Goal: Task Accomplishment & Management: Use online tool/utility

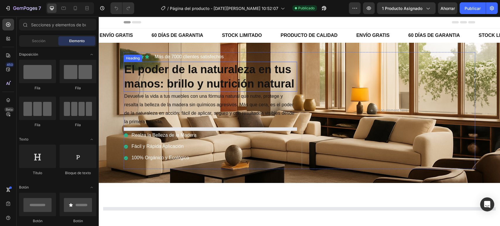
click at [211, 70] on strong "El poder de la naturaleza en tus manos: brillo y nutrición natural" at bounding box center [209, 76] width 170 height 27
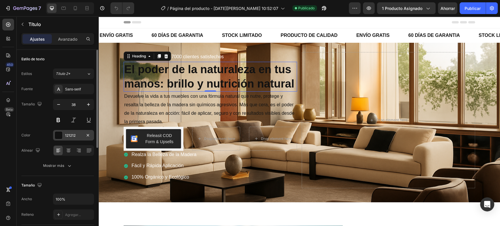
click at [54, 134] on div "121212" at bounding box center [73, 135] width 41 height 11
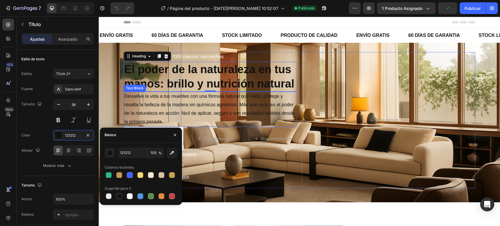
click at [156, 104] on p "Devuelve la vida a tus muebles con una fórmula natural que nutre, protege y res…" at bounding box center [210, 109] width 172 height 34
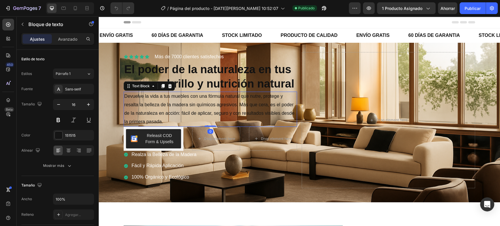
click at [169, 104] on p "Devuelve la vida a tus muebles con una fórmula natural que nutre, protege y res…" at bounding box center [210, 109] width 172 height 34
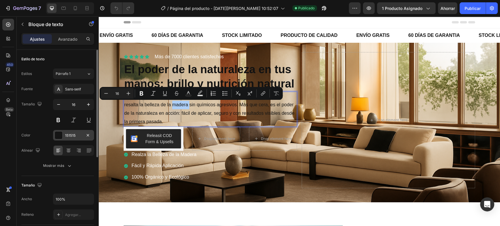
click at [79, 137] on div "151515" at bounding box center [73, 135] width 17 height 5
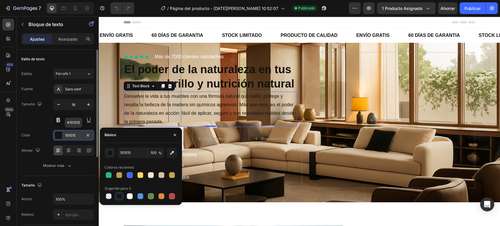
drag, startPoint x: 78, startPoint y: 133, endPoint x: 61, endPoint y: 134, distance: 17.0
click at [61, 134] on div "151515" at bounding box center [73, 135] width 41 height 11
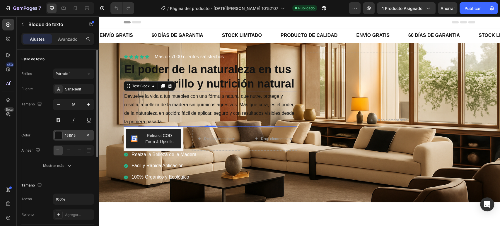
click at [77, 132] on div "151515" at bounding box center [73, 135] width 41 height 11
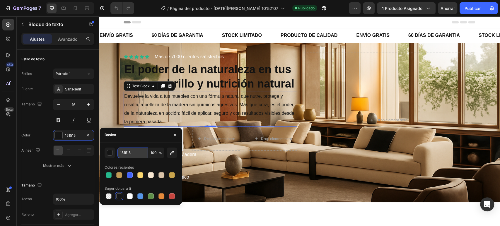
paste input "21212"
type input "121212"
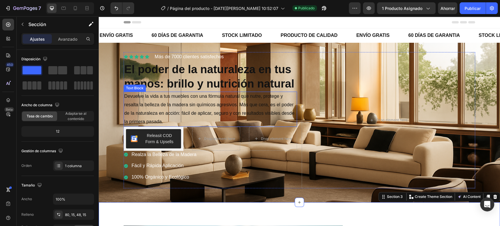
click at [161, 95] on p "Devuelve la vida a tus muebles con una fórmula natural que nutre, protege y res…" at bounding box center [210, 109] width 172 height 34
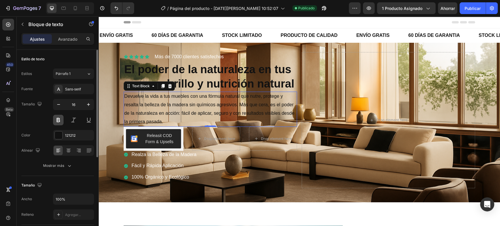
click at [59, 116] on button at bounding box center [58, 120] width 11 height 11
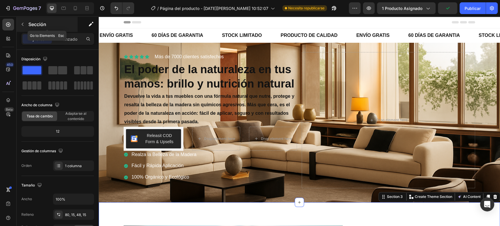
click at [24, 24] on icon "button" at bounding box center [22, 24] width 5 height 5
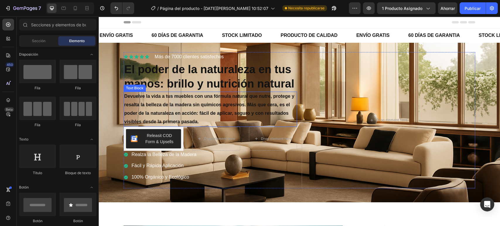
click at [139, 112] on p "Devuelve la vida a tus muebles con una fórmula natural que nutre, protege y res…" at bounding box center [210, 109] width 172 height 34
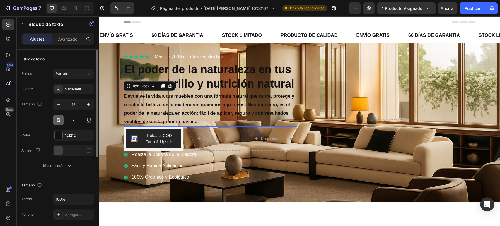
click at [59, 116] on button at bounding box center [58, 120] width 11 height 11
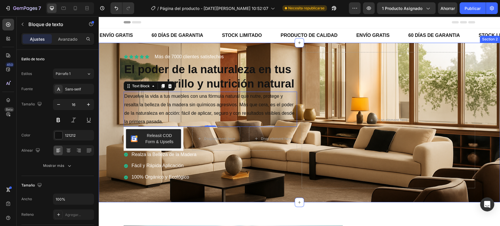
click at [110, 142] on div "Icon Icon Icon Icon Icon Icon List Más de 7000 clientes satisfechos Text Block …" at bounding box center [299, 122] width 401 height 141
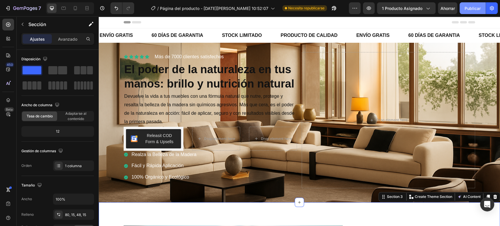
click at [464, 8] on button "Publicar" at bounding box center [473, 8] width 26 height 12
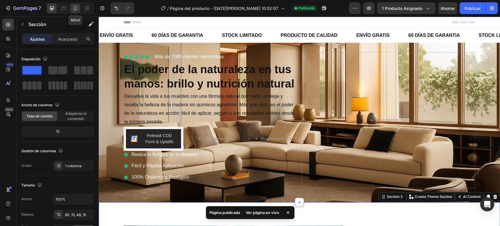
click at [76, 9] on icon at bounding box center [75, 8] width 6 height 6
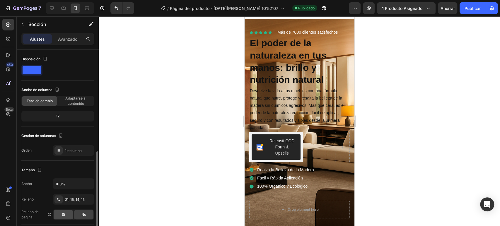
scroll to position [98, 0]
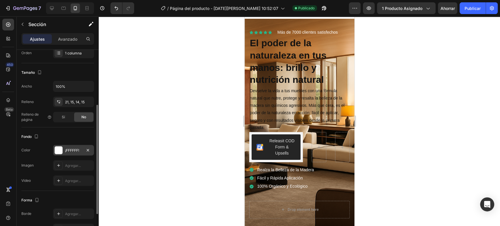
click at [67, 152] on div "¡FFFFFF!" at bounding box center [73, 150] width 17 height 5
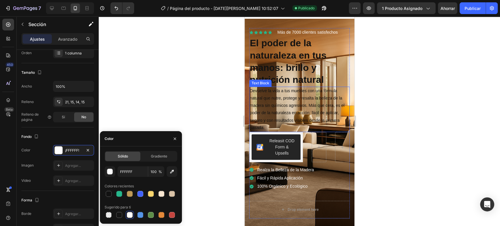
click at [299, 104] on p "Devuelve la vida a tus muebles con una fórmula natural que nutre, protege y res…" at bounding box center [299, 109] width 99 height 44
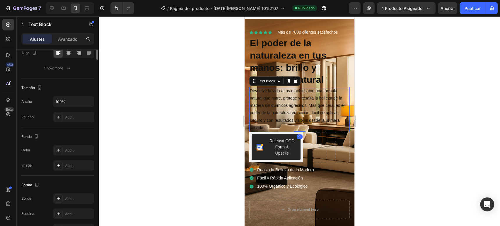
scroll to position [0, 0]
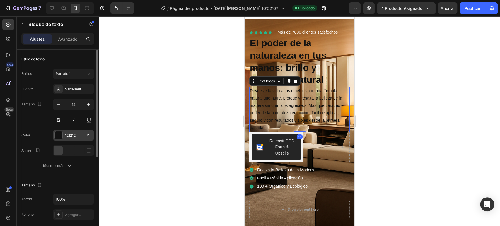
click at [59, 132] on div at bounding box center [59, 136] width 8 height 8
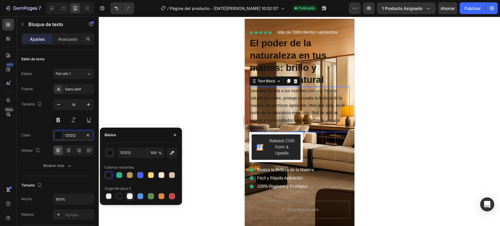
click at [129, 197] on div at bounding box center [130, 196] width 6 height 6
type input "FFFFFF"
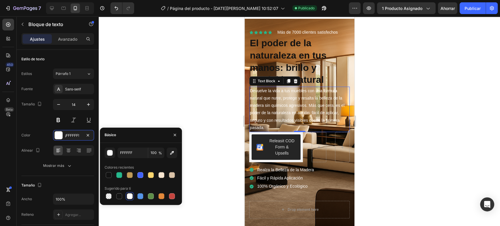
click at [432, 120] on div at bounding box center [299, 121] width 401 height 210
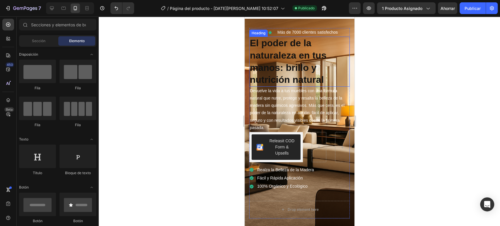
click at [338, 76] on h2 "El poder de la naturaleza en tus manos: brillo y nutrición natural" at bounding box center [299, 62] width 101 height 50
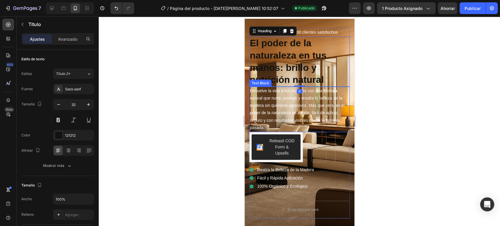
click at [329, 112] on p "Devuelve la vida a tus muebles con una fórmula natural que nutre, protege y res…" at bounding box center [299, 109] width 99 height 44
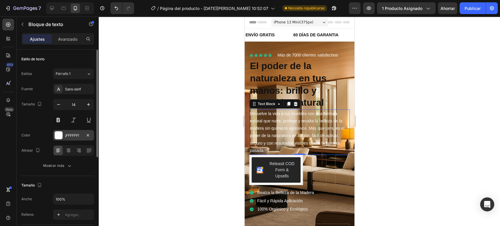
click at [77, 138] on div "¡FFFFFF!" at bounding box center [73, 135] width 41 height 11
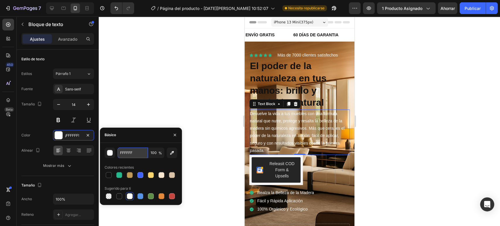
paste input "5F5DC"
type input "F5F5DC"
click at [405, 127] on div at bounding box center [299, 121] width 401 height 210
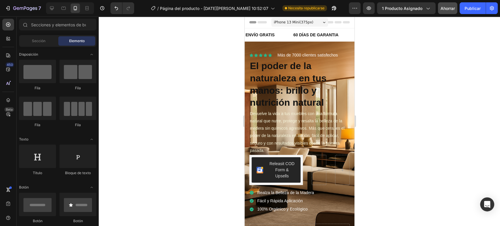
click at [443, 9] on font "Ahorrar" at bounding box center [448, 8] width 14 height 5
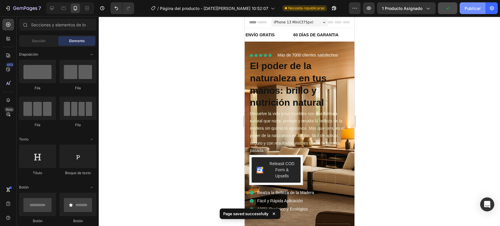
click at [471, 6] on font "Publicar" at bounding box center [473, 8] width 16 height 5
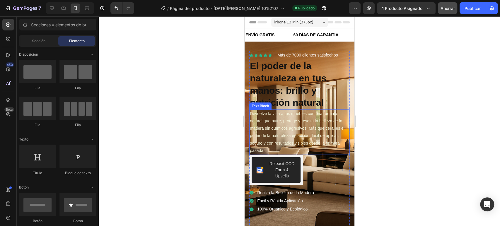
click at [295, 118] on p "Devuelve la vida a tus muebles con una fórmula natural que nutre, protege y res…" at bounding box center [299, 132] width 99 height 44
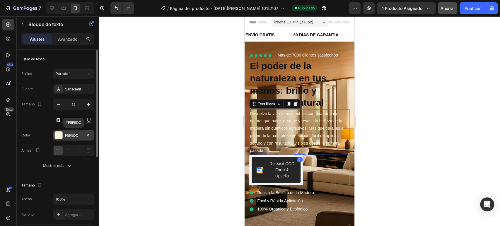
click at [66, 132] on div "F5F5DC" at bounding box center [73, 135] width 41 height 11
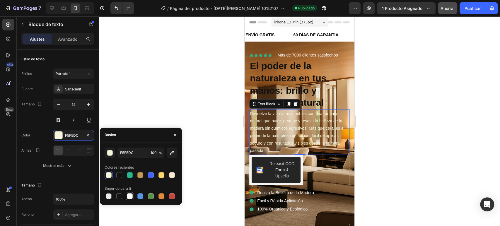
click at [131, 196] on div at bounding box center [130, 196] width 6 height 6
type input "FFFFFF"
click at [58, 89] on icon at bounding box center [58, 89] width 3 height 3
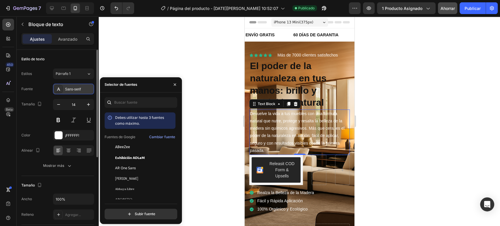
click at [58, 89] on icon at bounding box center [58, 89] width 3 height 3
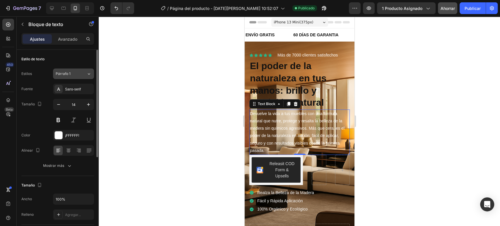
click at [66, 74] on font "Párrafo 1" at bounding box center [63, 73] width 15 height 4
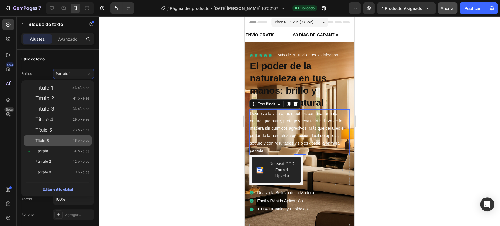
click at [50, 143] on div "Título 6 16 píxeles" at bounding box center [62, 141] width 54 height 6
type input "16"
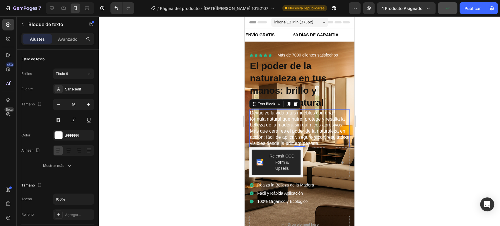
click at [389, 135] on div at bounding box center [299, 121] width 401 height 210
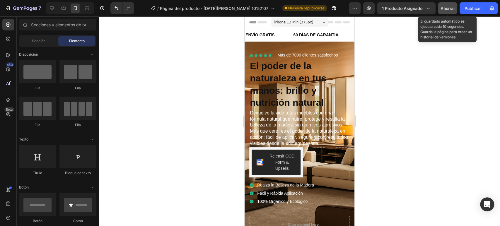
click at [450, 7] on font "Ahorrar" at bounding box center [448, 8] width 14 height 5
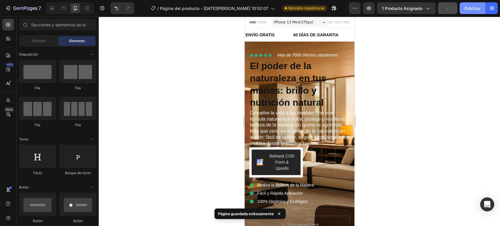
click at [470, 10] on font "Publicar" at bounding box center [473, 8] width 16 height 5
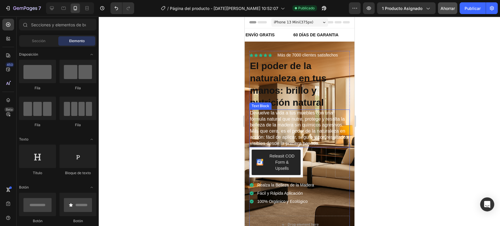
click at [285, 142] on p "Devuelve la vida a tus muebles con una fórmula natural que nutre, protege y res…" at bounding box center [299, 128] width 99 height 37
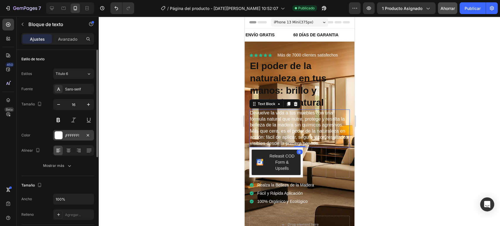
click at [61, 135] on div at bounding box center [59, 136] width 8 height 8
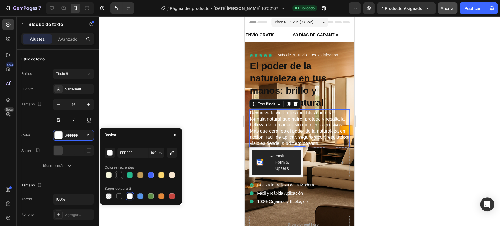
click at [120, 175] on div at bounding box center [119, 175] width 6 height 6
type input "121212"
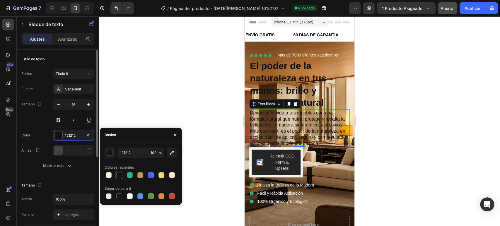
click at [68, 80] on div "Estilos Título 6 Fuente Sans-serif Tamaño 16 Color 121212 Alinear Mostrar más" at bounding box center [57, 120] width 73 height 103
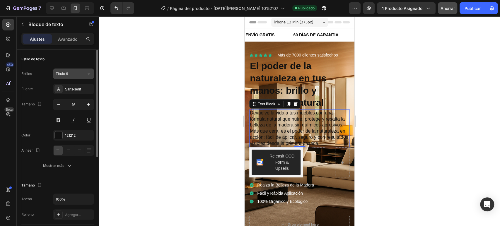
click at [68, 76] on div "Título 6" at bounding box center [68, 73] width 24 height 5
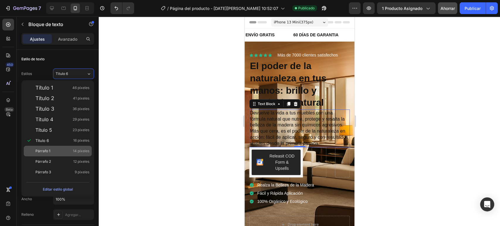
click at [58, 147] on div "Párrafo 1 14 píxeles" at bounding box center [58, 151] width 68 height 11
type input "14"
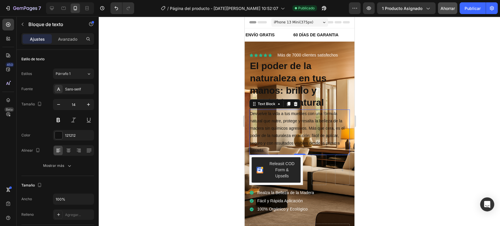
click at [409, 91] on div at bounding box center [299, 121] width 401 height 210
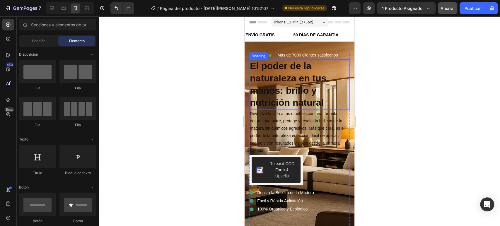
click at [339, 70] on h2 "El poder de la naturaleza en tus manos: brillo y nutrición natural" at bounding box center [299, 84] width 101 height 50
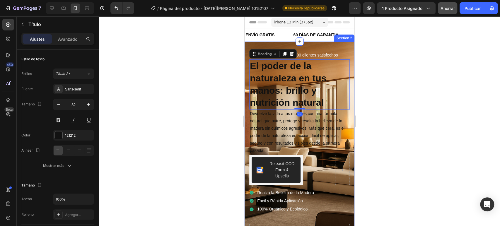
click at [341, 44] on div "Icon Icon Icon Icon Icon Icon List Más de 7000 clientes satisfechos Text Block …" at bounding box center [299, 149] width 110 height 214
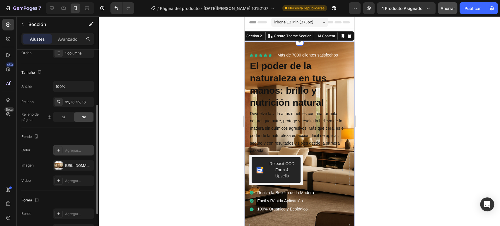
scroll to position [130, 0]
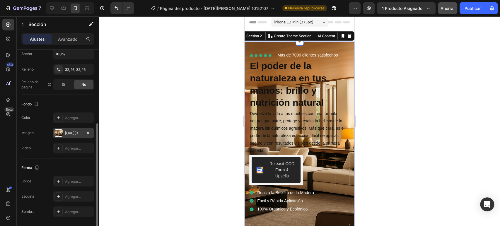
click at [64, 133] on div "https://cdn.shopify.com/s/files/1/0694/9856/8858/files/gempages_579912307644040…" at bounding box center [73, 133] width 41 height 11
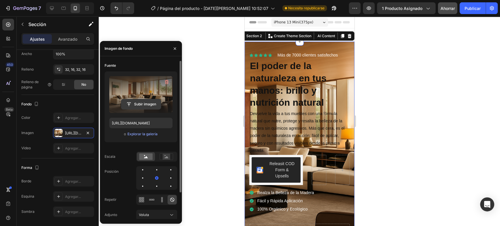
click at [143, 103] on input "file" at bounding box center [141, 104] width 40 height 10
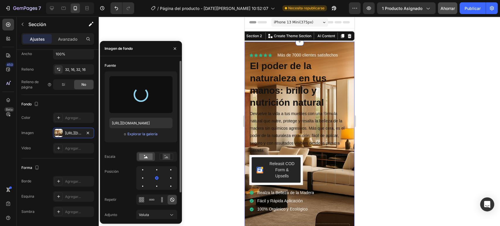
type input "https://cdn.shopify.com/s/files/1/0694/9856/8858/files/gempages_579912307644040…"
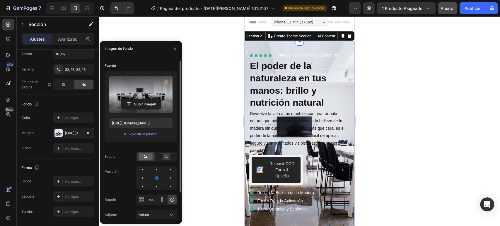
scroll to position [33, 0]
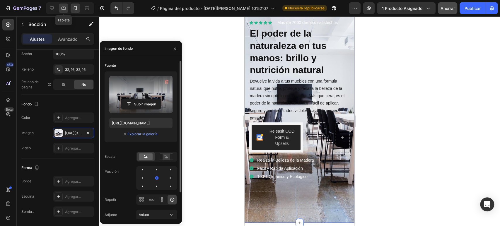
click at [63, 9] on icon at bounding box center [64, 8] width 6 height 6
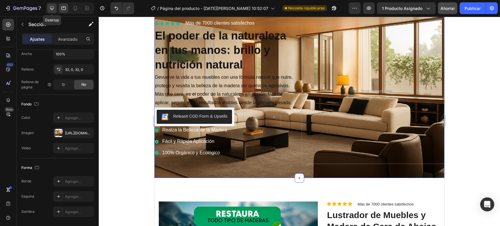
click at [51, 5] on icon at bounding box center [52, 8] width 6 height 6
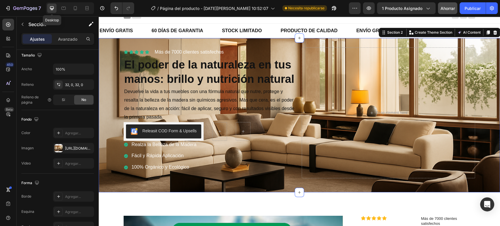
scroll to position [6, 0]
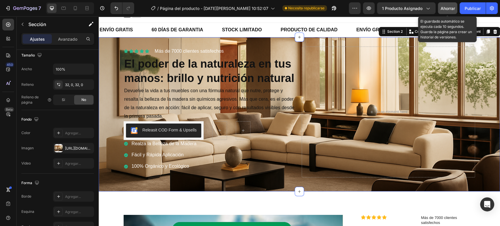
click at [447, 7] on font "Ahorrar" at bounding box center [448, 8] width 14 height 5
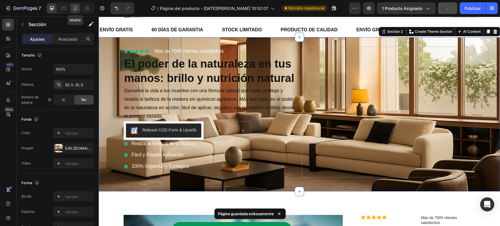
click at [73, 9] on icon at bounding box center [75, 8] width 6 height 6
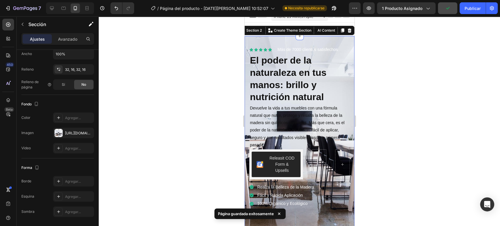
scroll to position [5, 0]
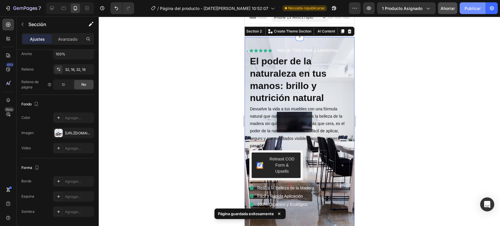
click at [472, 8] on font "Publicar" at bounding box center [473, 8] width 16 height 5
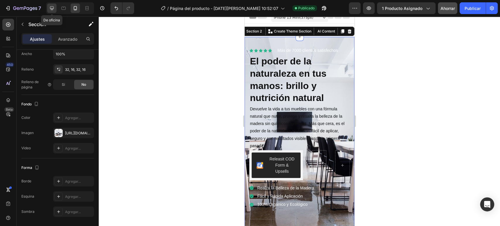
click at [54, 9] on icon at bounding box center [52, 8] width 4 height 4
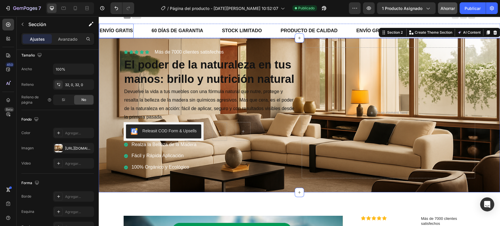
scroll to position [6, 0]
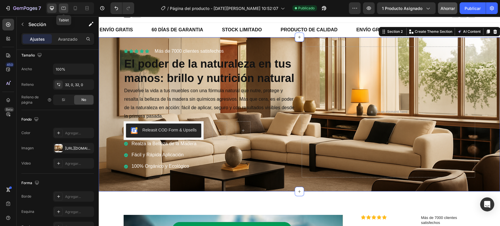
click at [64, 7] on icon at bounding box center [64, 8] width 6 height 6
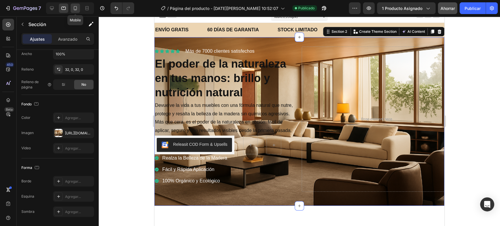
click at [76, 7] on icon at bounding box center [75, 8] width 6 height 6
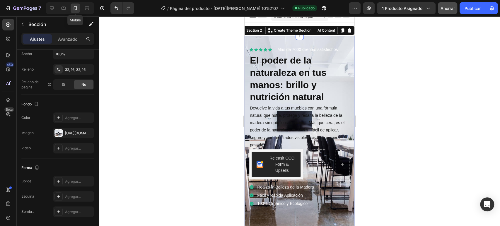
scroll to position [5, 0]
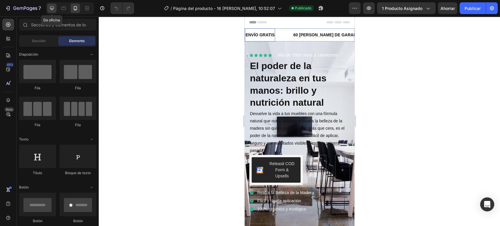
click at [55, 8] on div at bounding box center [51, 8] width 9 height 9
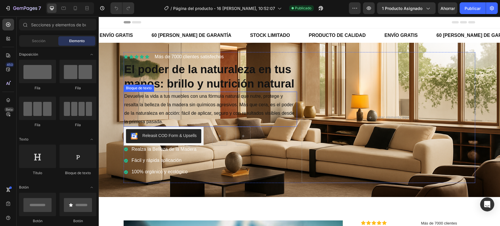
click at [182, 97] on font "Devuelve la vida a tus muebles con una fórmula natural que nutre, protege y res…" at bounding box center [209, 109] width 170 height 30
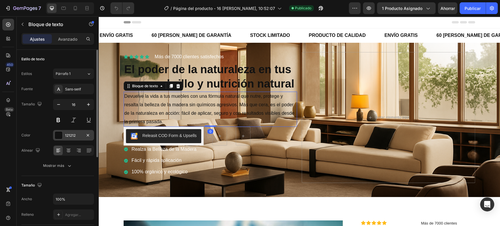
click at [68, 138] on div "121212" at bounding box center [73, 135] width 17 height 5
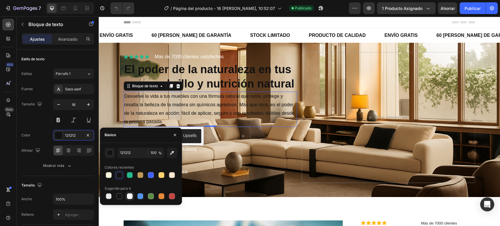
click at [132, 194] on div at bounding box center [130, 196] width 6 height 6
type input "FFFFFF"
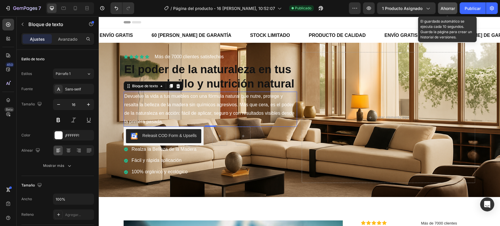
click at [451, 8] on font "Ahorrar" at bounding box center [448, 8] width 14 height 5
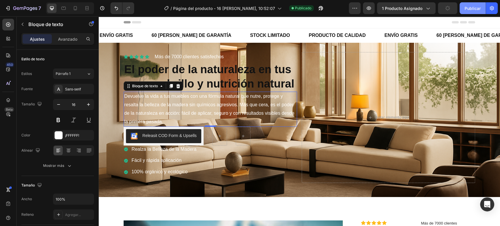
click at [467, 6] on font "Publicar" at bounding box center [473, 8] width 16 height 5
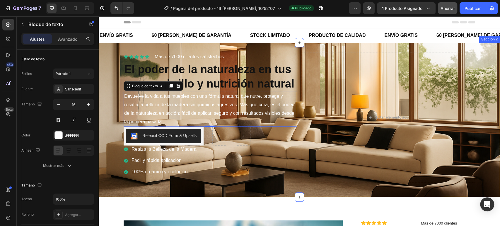
click at [282, 191] on div "Icono Icono Icono Icono Icono Lista de iconos Más de 7000 clientes satisfechos …" at bounding box center [299, 120] width 401 height 154
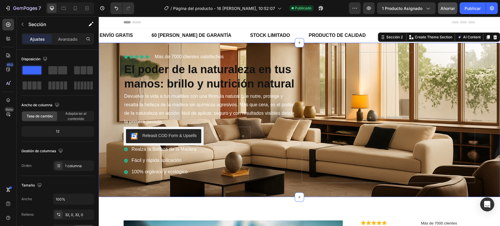
click at [116, 180] on div "Icono Icono Icono Icono Icono Lista de iconos Más de 7000 clientes satisfechos …" at bounding box center [299, 120] width 401 height 136
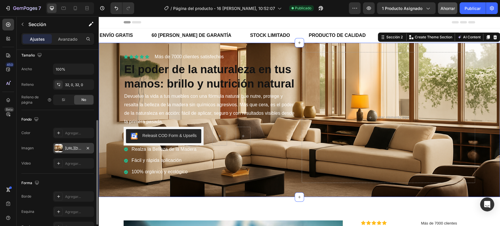
click at [77, 148] on font "https://cdn.shopify.com/s/files/1/0694/9856/8858/files/gempages_579912307644040…" at bounding box center [84, 148] width 38 height 4
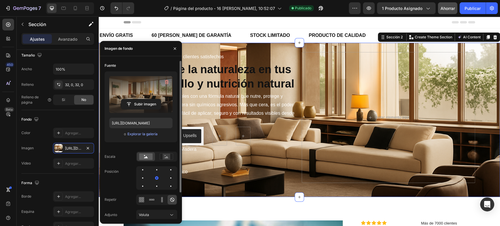
click at [141, 98] on label at bounding box center [140, 94] width 63 height 37
click at [141, 99] on input "file" at bounding box center [141, 104] width 40 height 10
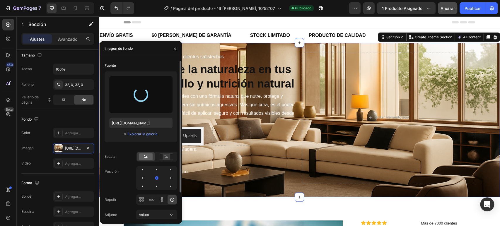
type input "https://cdn.shopify.com/s/files/1/0694/9856/8858/files/gempages_579912307644040…"
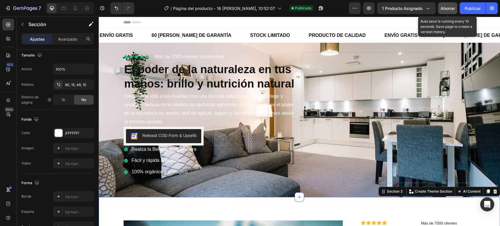
click at [445, 9] on font "Ahorrar" at bounding box center [448, 8] width 14 height 5
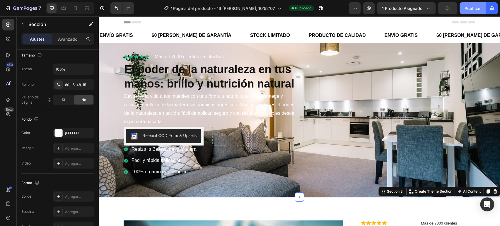
click at [471, 12] on button "Publicar" at bounding box center [473, 8] width 26 height 12
click at [468, 9] on font "Publicar" at bounding box center [473, 8] width 16 height 5
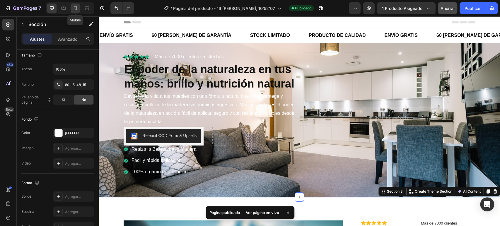
click at [76, 9] on icon at bounding box center [75, 8] width 3 height 4
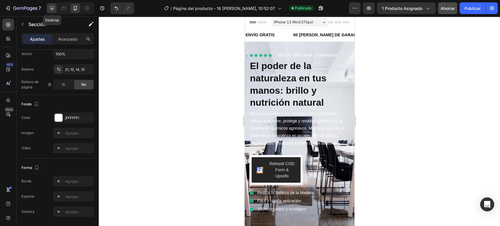
click at [49, 6] on icon at bounding box center [52, 8] width 6 height 6
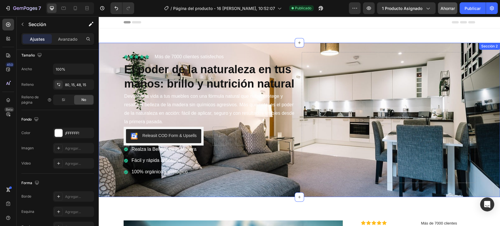
scroll to position [160, 0]
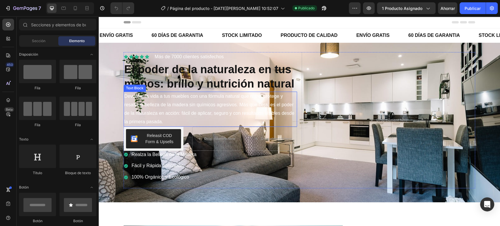
click at [207, 104] on p "Devuelve la vida a tus muebles con una fórmula natural que nutre, protege y res…" at bounding box center [210, 109] width 172 height 34
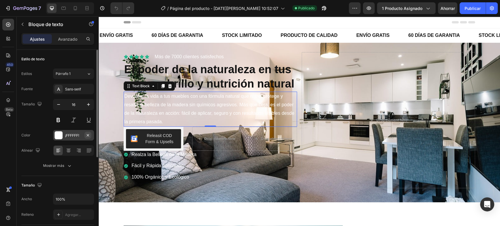
drag, startPoint x: 66, startPoint y: 133, endPoint x: 86, endPoint y: 135, distance: 20.0
click at [66, 133] on font "¡FFFFFF!" at bounding box center [72, 135] width 14 height 4
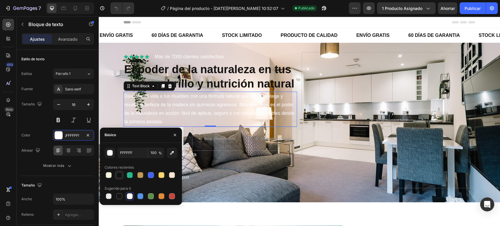
click at [120, 175] on div at bounding box center [119, 175] width 6 height 6
type input "121212"
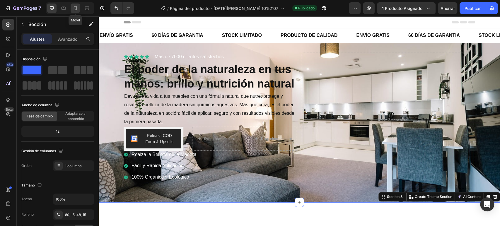
click at [75, 7] on icon at bounding box center [75, 8] width 6 height 6
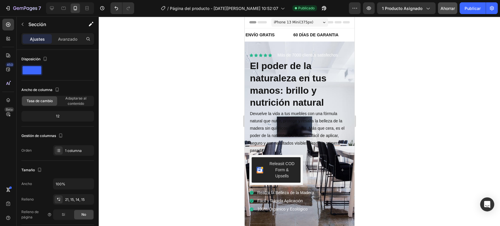
click at [445, 10] on font "Ahorrar" at bounding box center [448, 8] width 14 height 5
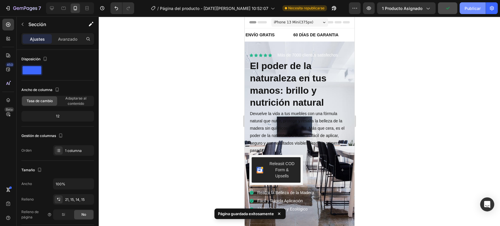
click at [469, 11] on font "Publicar" at bounding box center [473, 8] width 16 height 6
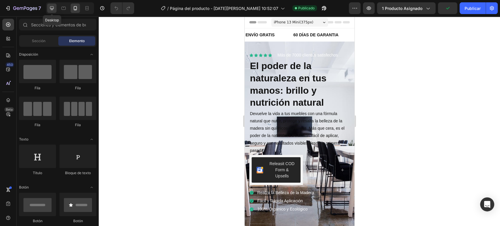
click at [53, 11] on icon at bounding box center [52, 8] width 6 height 6
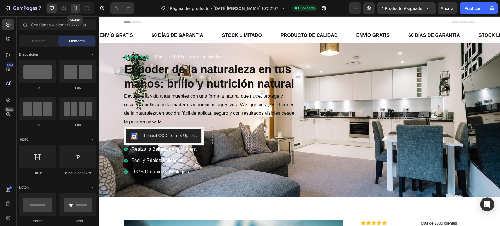
click at [74, 6] on icon at bounding box center [75, 8] width 6 height 6
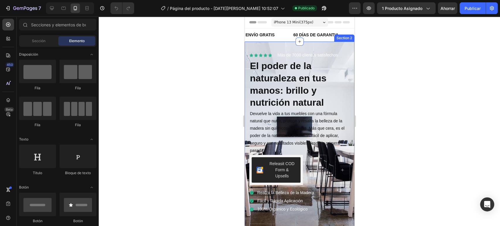
click at [246, 46] on div "Icon Icon Icon Icon Icon Icon List Más de 7000 clientes satisfechos Text Block …" at bounding box center [299, 149] width 110 height 214
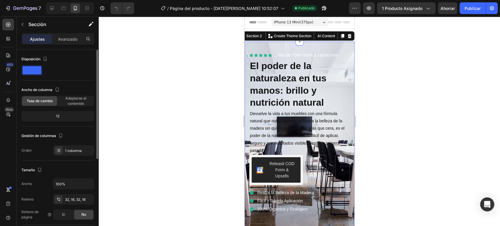
scroll to position [130, 0]
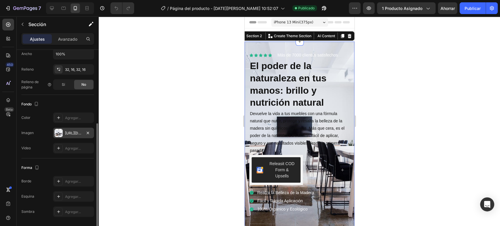
click at [73, 129] on div "https://cdn.shopify.com/s/files/1/0694/9856/8858/files/gempages_579912307644040…" at bounding box center [73, 133] width 41 height 11
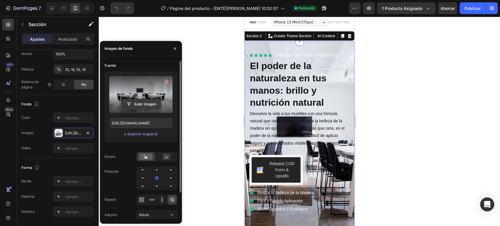
click at [142, 102] on input "file" at bounding box center [141, 104] width 40 height 10
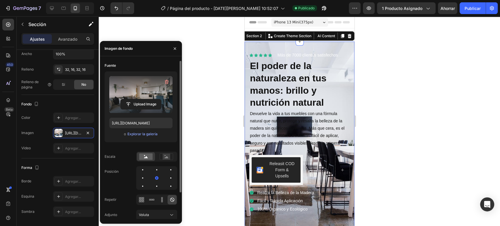
type input "https://cdn.shopify.com/s/files/1/0694/9856/8858/files/gempages_579912307644040…"
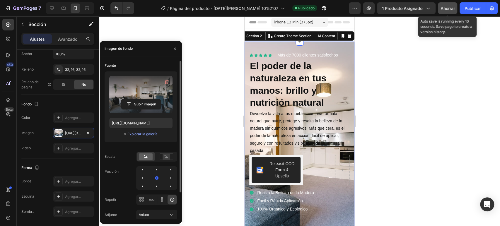
click at [440, 13] on button "Ahorrar" at bounding box center [447, 8] width 19 height 12
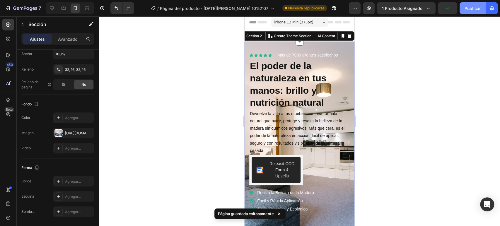
click at [469, 11] on font "Publicar" at bounding box center [473, 8] width 16 height 5
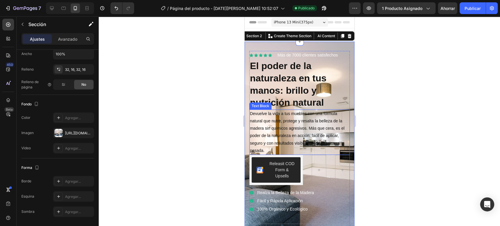
click at [276, 132] on p "Devuelve la vida a tus muebles con una fórmula natural que nutre, protege y res…" at bounding box center [299, 132] width 99 height 44
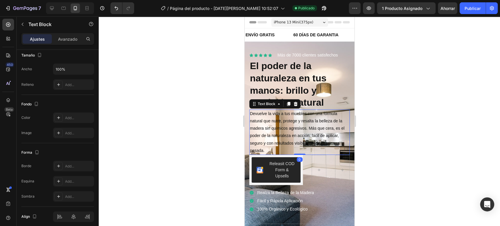
scroll to position [0, 0]
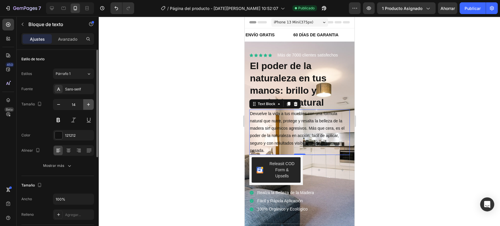
click at [85, 107] on button "button" at bounding box center [88, 104] width 11 height 11
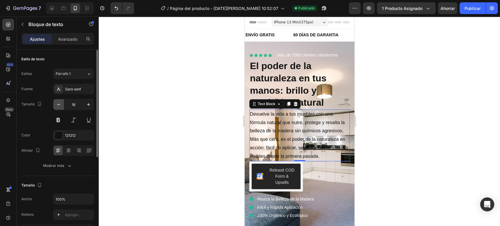
click at [55, 104] on button "button" at bounding box center [58, 104] width 11 height 11
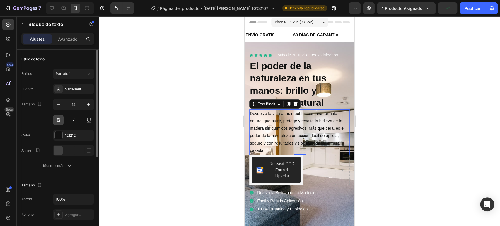
click at [59, 120] on button at bounding box center [58, 120] width 11 height 11
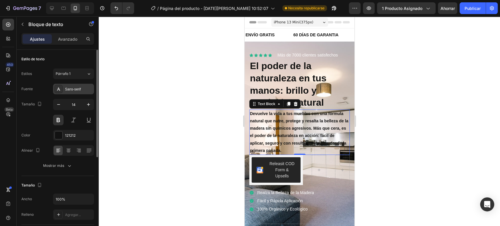
click at [64, 87] on div "Sans-serif" at bounding box center [73, 89] width 41 height 11
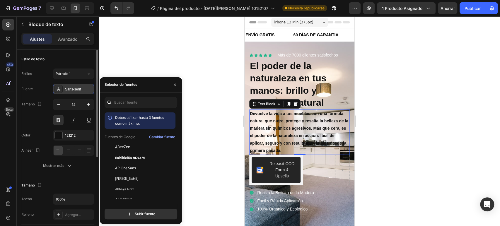
click at [64, 87] on div "Sans-serif" at bounding box center [73, 89] width 41 height 11
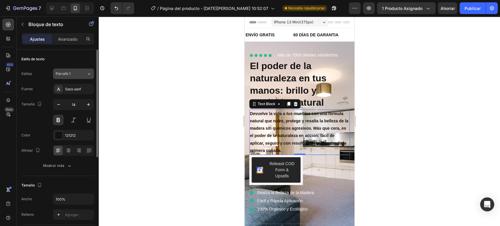
click at [63, 76] on button "Párrafo 1" at bounding box center [73, 74] width 41 height 11
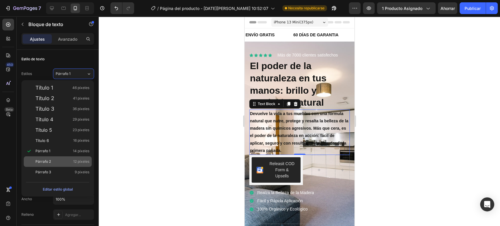
click at [46, 156] on div "Párrafo 2 12 píxeles" at bounding box center [58, 161] width 68 height 11
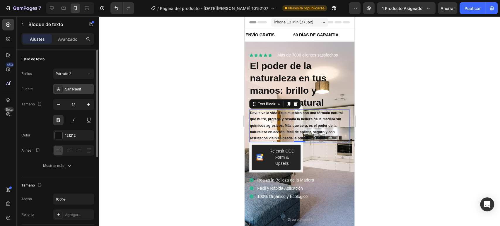
click at [67, 90] on font "Sans-serif" at bounding box center [73, 89] width 16 height 4
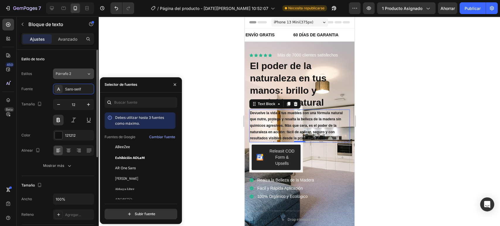
click at [67, 72] on font "Párrafo 2" at bounding box center [64, 73] width 16 height 4
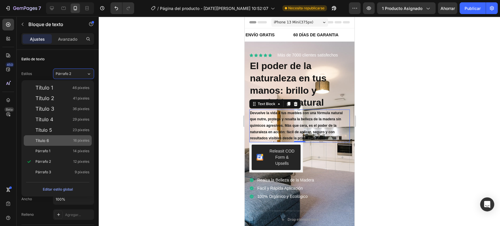
click at [58, 142] on div "Título 6 16 píxeles" at bounding box center [62, 141] width 54 height 6
type input "16"
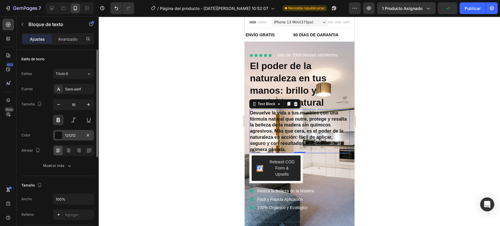
click at [66, 136] on font "121212" at bounding box center [70, 135] width 11 height 4
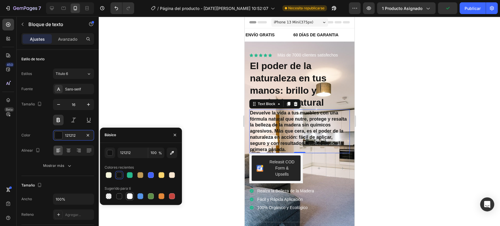
click at [132, 197] on div at bounding box center [130, 196] width 6 height 6
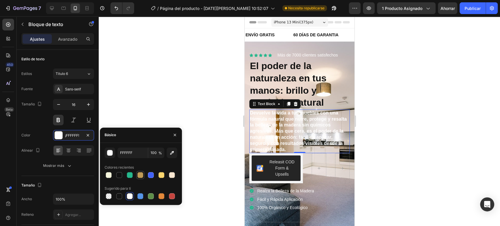
click at [143, 174] on div at bounding box center [140, 175] width 7 height 7
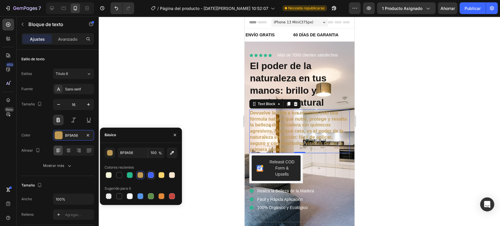
click at [149, 174] on div at bounding box center [151, 175] width 6 height 6
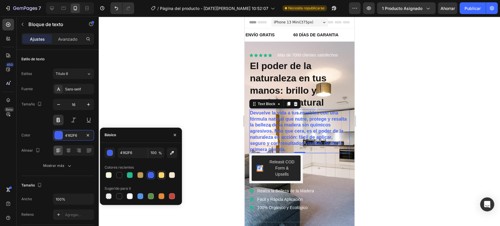
click at [162, 174] on div at bounding box center [162, 175] width 6 height 6
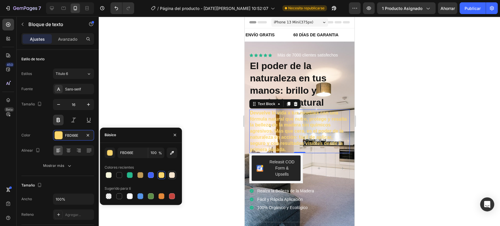
click at [170, 175] on div at bounding box center [172, 175] width 6 height 6
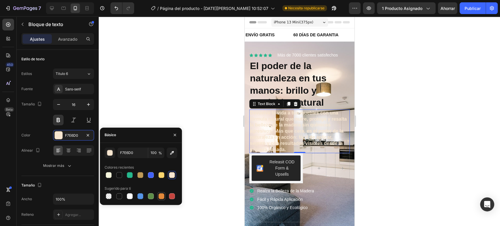
click at [164, 192] on div at bounding box center [161, 196] width 8 height 8
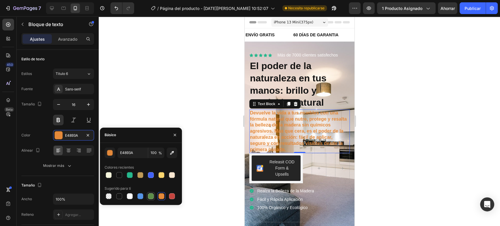
click at [151, 193] on div at bounding box center [151, 196] width 6 height 6
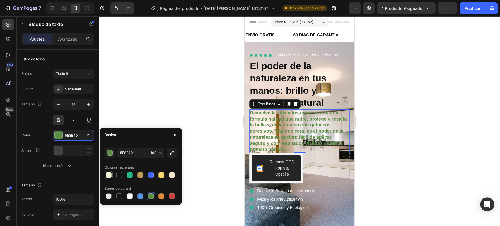
click at [111, 175] on div at bounding box center [109, 175] width 6 height 6
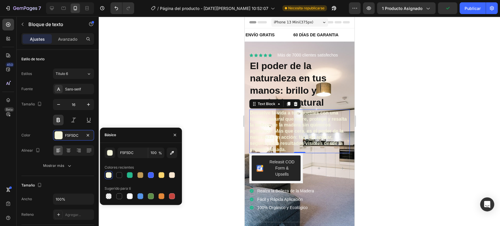
click at [110, 189] on font "Sugerido para ti" at bounding box center [118, 188] width 26 height 4
click at [107, 194] on div at bounding box center [109, 196] width 6 height 6
type input "000000"
type input "0"
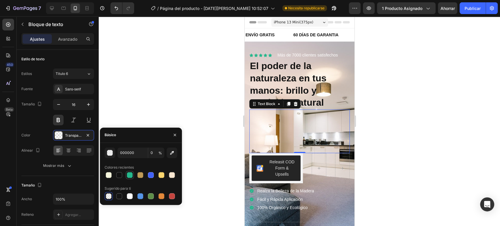
click at [129, 176] on div at bounding box center [130, 175] width 6 height 6
type input "26B78C"
type input "100"
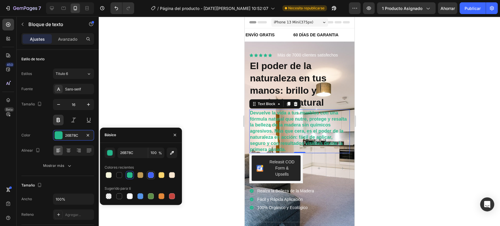
click at [150, 175] on div at bounding box center [151, 175] width 6 height 6
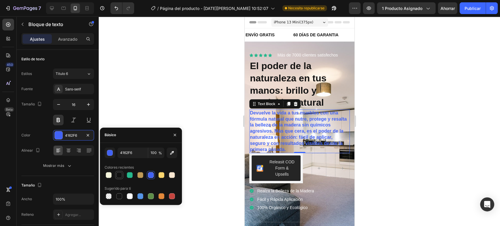
click at [120, 178] on div at bounding box center [119, 175] width 7 height 7
type input "121212"
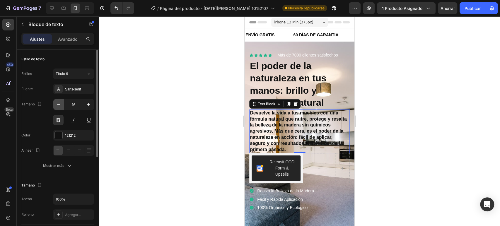
click at [60, 105] on icon "button" at bounding box center [59, 105] width 6 height 6
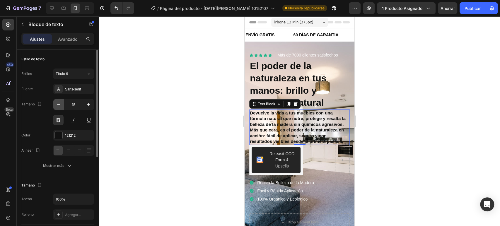
click at [57, 102] on icon "button" at bounding box center [59, 105] width 6 height 6
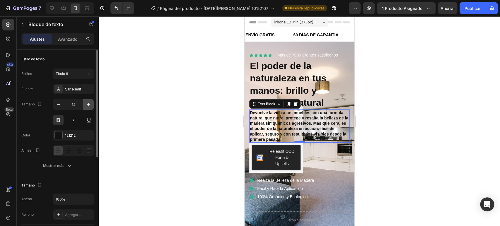
click at [86, 102] on icon "button" at bounding box center [89, 105] width 6 height 6
type input "15"
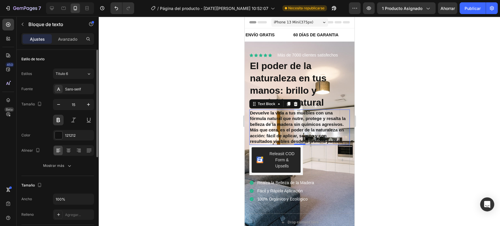
click at [73, 68] on div "Estilos Título 6 Fuente Sans-serif Tamaño 15 Color 121212 Alinear Mostrar más" at bounding box center [57, 119] width 73 height 104
click at [73, 69] on button "Título 6" at bounding box center [73, 74] width 41 height 11
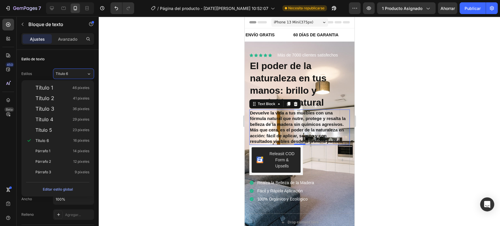
click at [399, 82] on div at bounding box center [299, 121] width 401 height 210
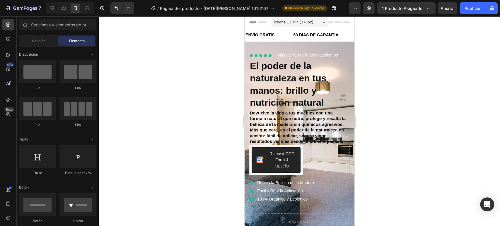
drag, startPoint x: 237, startPoint y: 117, endPoint x: 5, endPoint y: 102, distance: 232.8
click at [237, 117] on div at bounding box center [299, 121] width 401 height 210
click at [260, 121] on p "Devuelve la vida a tus muebles con una fórmula natural que nutre, protege y res…" at bounding box center [299, 127] width 99 height 34
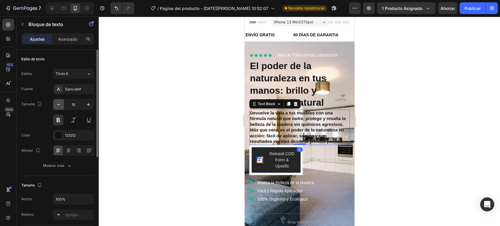
click at [58, 103] on icon "button" at bounding box center [59, 105] width 6 height 6
type input "14"
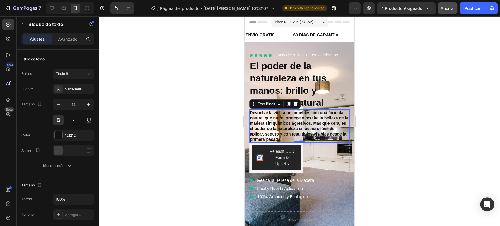
click at [447, 10] on font "Ahorrar" at bounding box center [448, 8] width 14 height 5
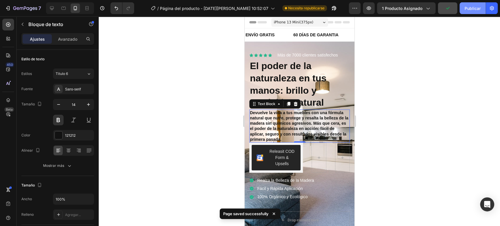
click at [472, 9] on font "Publicar" at bounding box center [473, 8] width 16 height 5
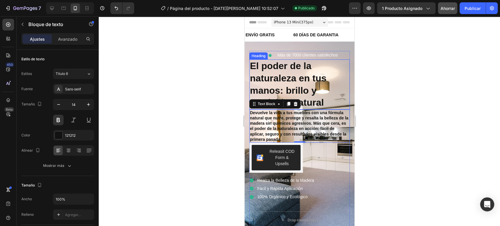
click at [343, 57] on div "Icon Icon Icon Icon Icon Icon List Más de 7000 clientes satisfechos Text Block …" at bounding box center [299, 55] width 101 height 8
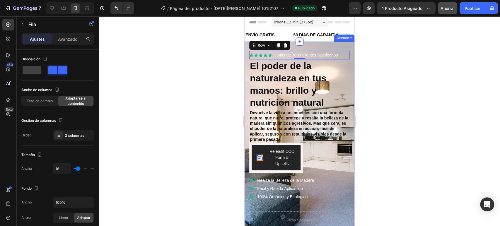
click at [344, 48] on div "Icon Icon Icon Icon Icon Icon List Más de 7000 clientes satisfechos Text Block …" at bounding box center [299, 142] width 110 height 201
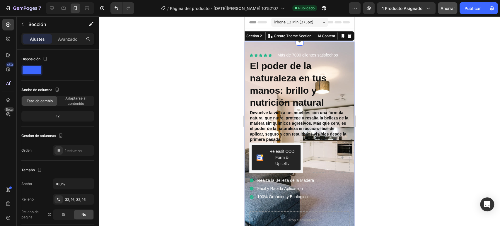
click at [341, 45] on div "Icon Icon Icon Icon Icon Icon List Más de 7000 clientes satisfechos Text Block …" at bounding box center [299, 142] width 110 height 201
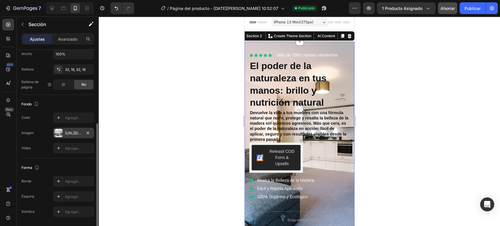
click at [67, 134] on font "https://cdn.shopify.com/s/files/1/0694/9856/8858/files/gempags_5799123076440401…" at bounding box center [84, 133] width 38 height 4
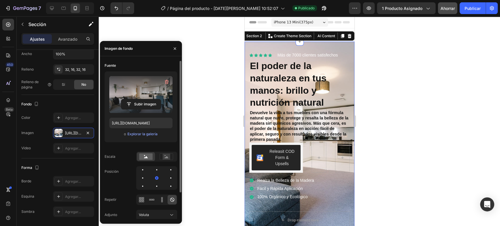
click at [142, 97] on label at bounding box center [140, 94] width 63 height 37
click at [142, 99] on input "file" at bounding box center [141, 104] width 40 height 10
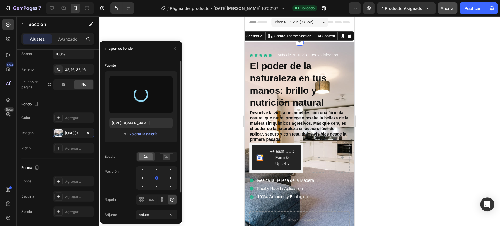
type input "https://cdn.shopify.com/s/files/1/0694/9856/8858/files/gempages_579912307644040…"
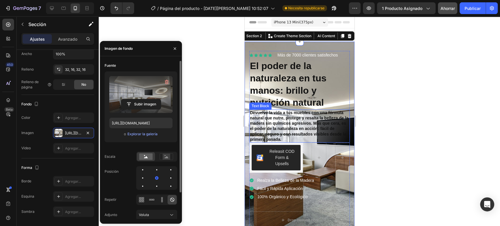
click at [299, 124] on p "Devuelve la vida a tus muebles con una fórmula natural que nutre, protege y res…" at bounding box center [299, 126] width 99 height 32
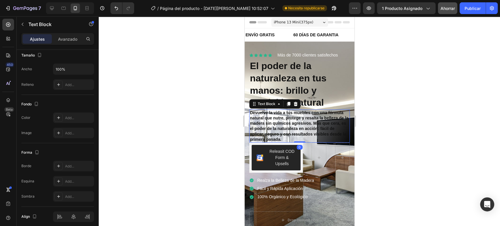
scroll to position [0, 0]
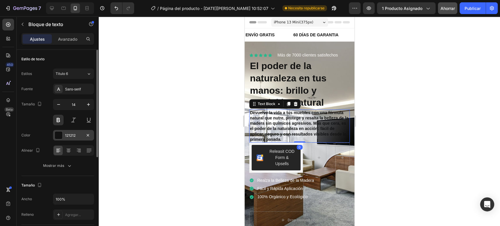
click at [73, 135] on font "121212" at bounding box center [70, 135] width 11 height 4
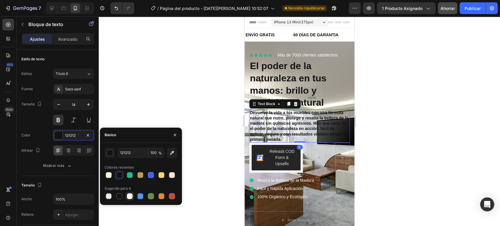
click at [131, 200] on div at bounding box center [130, 196] width 8 height 8
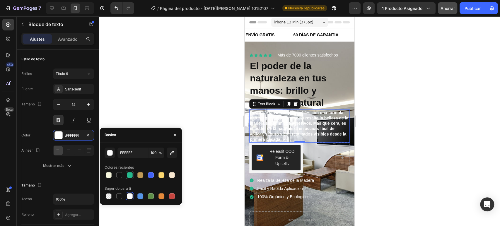
click at [129, 176] on div at bounding box center [130, 175] width 6 height 6
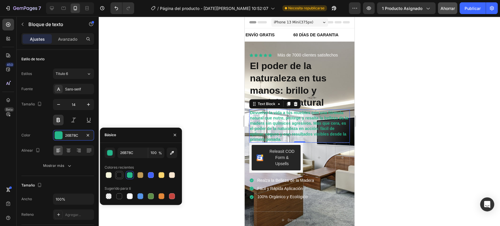
click at [118, 174] on div at bounding box center [119, 175] width 6 height 6
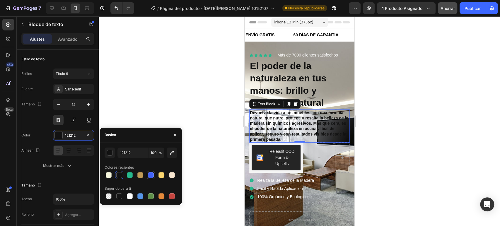
click at [151, 174] on div at bounding box center [151, 175] width 6 height 6
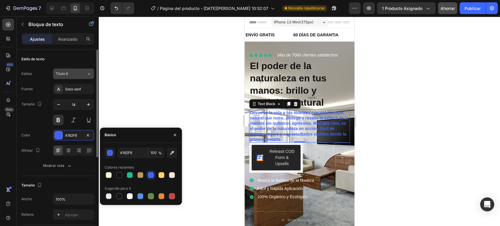
click at [72, 77] on button "Título 6" at bounding box center [73, 74] width 41 height 11
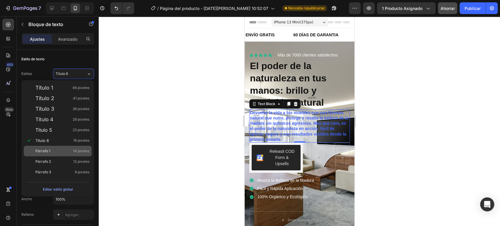
click at [45, 147] on div "Párrafo 1 14 píxeles" at bounding box center [58, 151] width 68 height 11
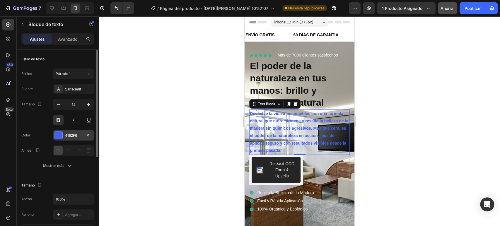
click at [63, 136] on div "4162F6" at bounding box center [73, 135] width 41 height 11
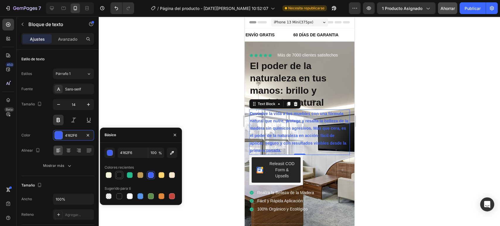
click at [121, 175] on div at bounding box center [119, 175] width 6 height 6
type input "121212"
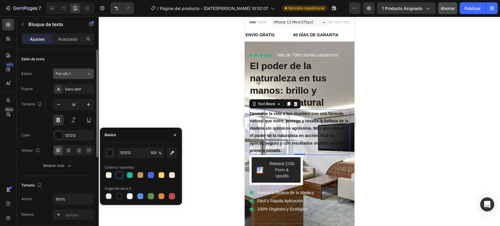
click at [68, 75] on font "Párrafo 1" at bounding box center [63, 73] width 15 height 4
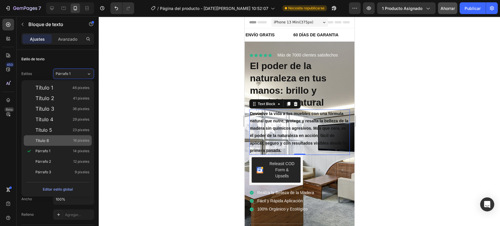
click at [50, 142] on div "Título 6 16 píxeles" at bounding box center [62, 141] width 54 height 6
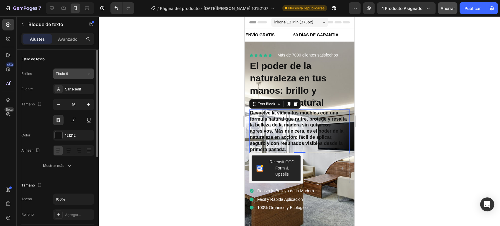
click at [81, 70] on button "Título 6" at bounding box center [73, 74] width 41 height 11
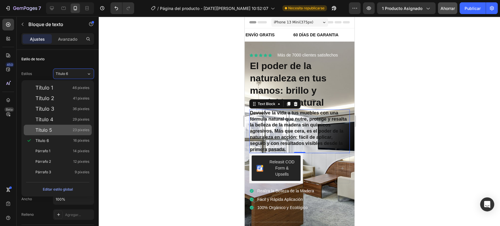
click at [48, 132] on font "Título 5" at bounding box center [43, 130] width 17 height 6
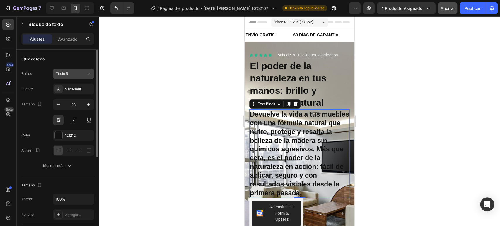
click at [76, 72] on div "Título 5" at bounding box center [68, 73] width 24 height 5
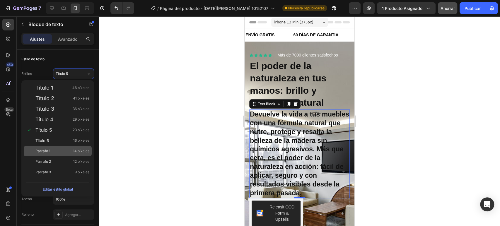
click at [49, 147] on div "Párrafo 1 14 píxeles" at bounding box center [58, 151] width 68 height 11
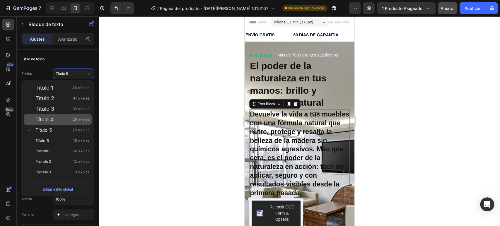
type input "14"
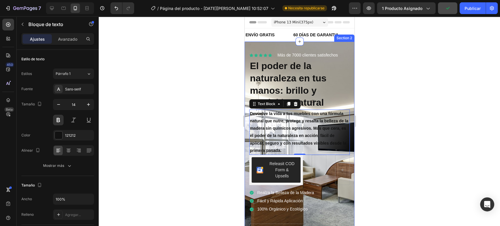
click at [339, 45] on div "Icon Icon Icon Icon Icon Icon List Más de 7000 clientes satisfechos Text Block …" at bounding box center [299, 149] width 110 height 214
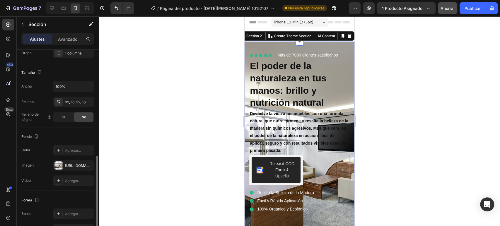
scroll to position [130, 0]
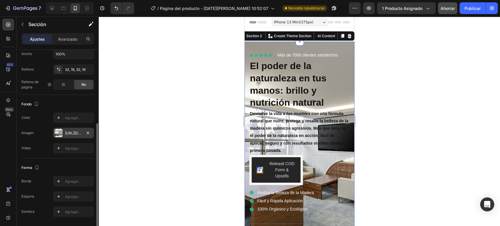
click at [67, 137] on div "https://cdn.shopify.com/s/files/1/0694/9856/8858/files/gempags_5799123076440401…" at bounding box center [73, 133] width 41 height 11
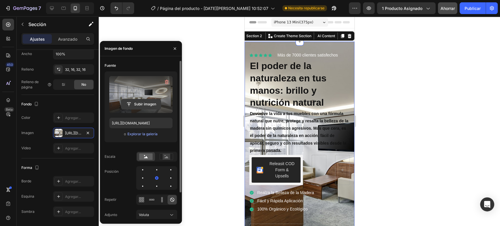
click at [144, 99] on button "Subir imagen" at bounding box center [141, 104] width 40 height 11
click at [151, 104] on input "file" at bounding box center [141, 104] width 40 height 10
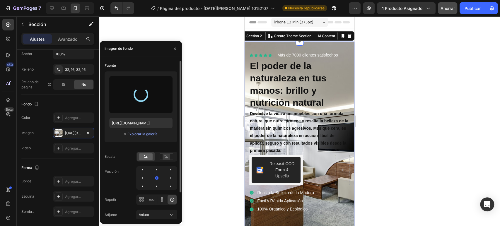
type input "https://cdn.shopify.com/s/files/1/0694/9856/8858/files/gempages_579912307644040…"
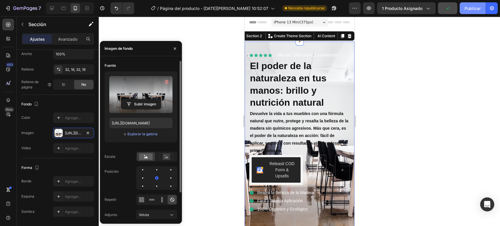
click at [467, 13] on button "Publicar" at bounding box center [473, 8] width 26 height 12
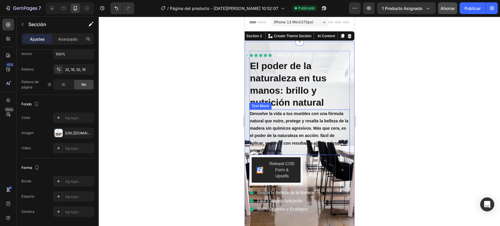
click at [280, 119] on p "Devuelve la vida a tus muebles con una fórmula natural que nutre, protege y res…" at bounding box center [299, 132] width 99 height 44
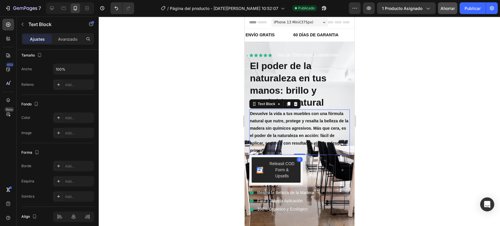
scroll to position [0, 0]
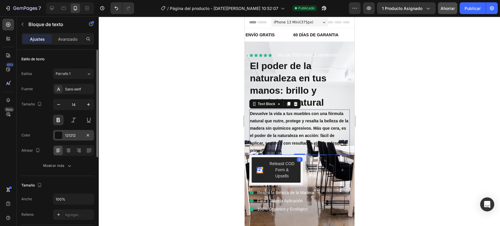
click at [61, 133] on div at bounding box center [59, 136] width 8 height 8
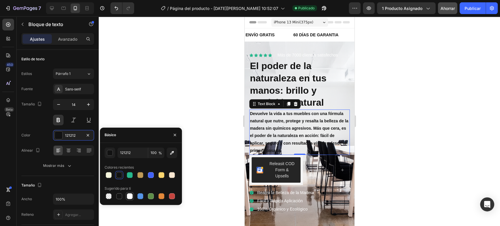
click at [128, 197] on div at bounding box center [130, 196] width 6 height 6
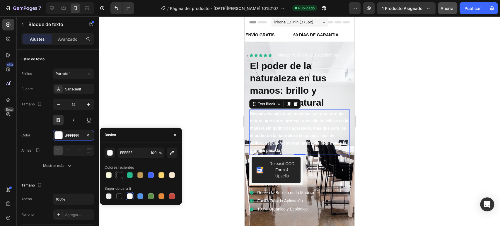
click at [117, 177] on div at bounding box center [119, 175] width 6 height 6
type input "121212"
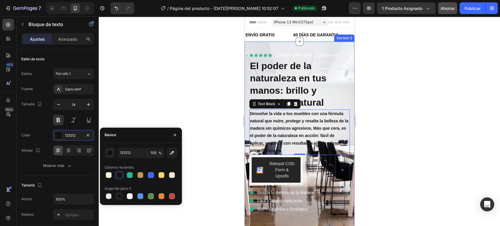
click at [334, 45] on div "Icon Icon Icon Icon Icon Icon List Más de 7000 clientes satisfechos Text Block …" at bounding box center [299, 149] width 110 height 214
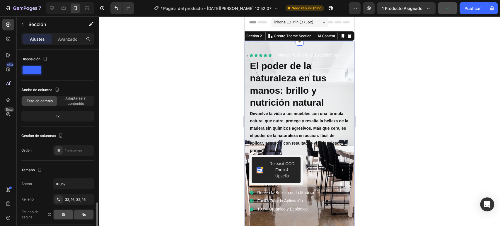
scroll to position [98, 0]
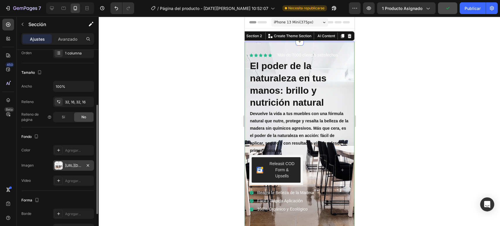
click at [65, 166] on font "https://cdn.shopify.com/s/files/1/0694/9856/8858/files/gempages_579912307644040…" at bounding box center [84, 166] width 38 height 4
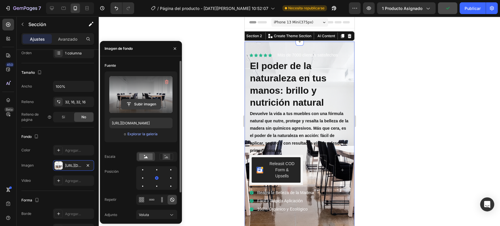
click at [143, 104] on input "file" at bounding box center [141, 104] width 40 height 10
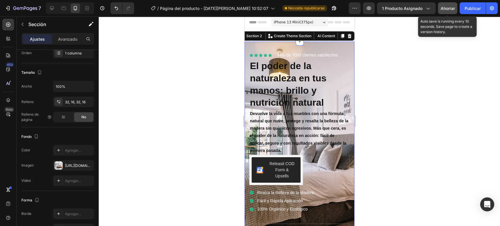
click at [443, 6] on font "Ahorrar" at bounding box center [448, 8] width 14 height 5
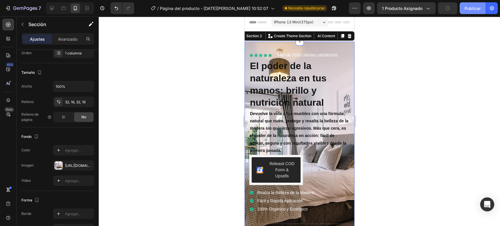
click at [471, 5] on font "Publicar" at bounding box center [473, 8] width 16 height 6
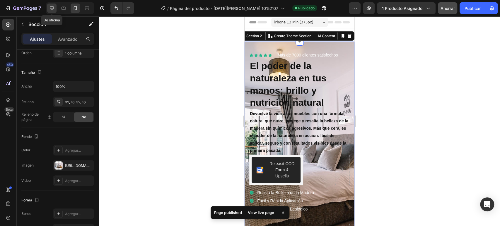
click at [52, 9] on icon at bounding box center [52, 8] width 4 height 4
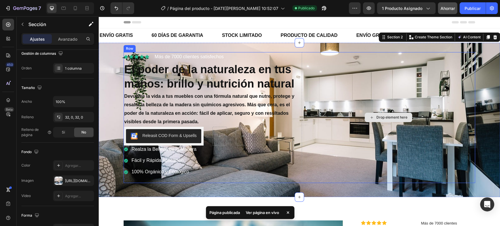
scroll to position [6, 0]
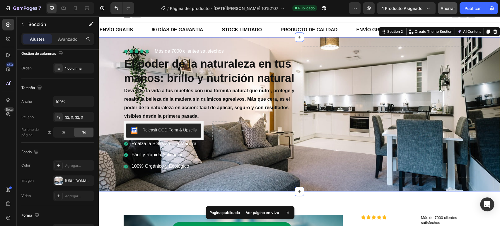
click at [272, 42] on div "Icon Icon Icon Icon Icon Icon List Más de 7000 clientes satisfechos Text Block …" at bounding box center [299, 114] width 401 height 154
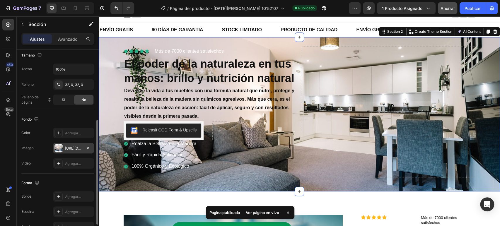
click at [62, 147] on div at bounding box center [59, 148] width 8 height 8
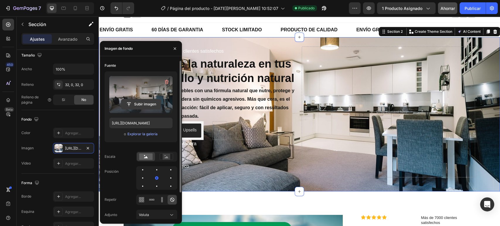
click at [138, 103] on input "file" at bounding box center [141, 104] width 40 height 10
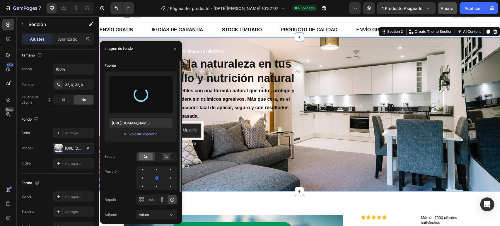
type input "https://cdn.shopify.com/s/files/1/0694/9856/8858/files/gempages_579912307644040…"
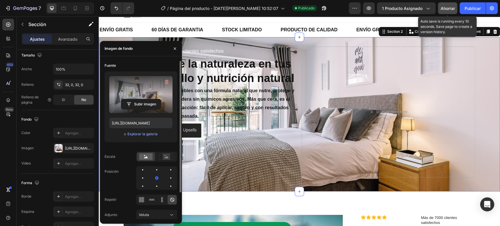
click at [452, 8] on font "Ahorrar" at bounding box center [448, 8] width 14 height 5
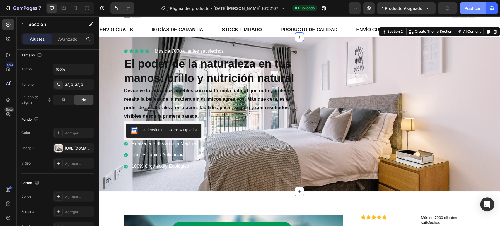
click at [467, 6] on font "Publicar" at bounding box center [473, 8] width 16 height 5
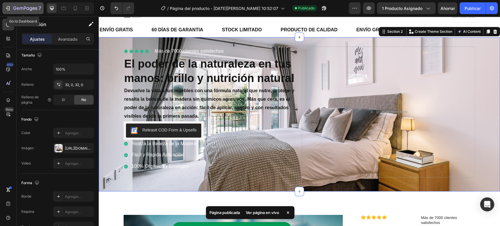
click at [23, 7] on icon "button" at bounding box center [25, 8] width 24 height 5
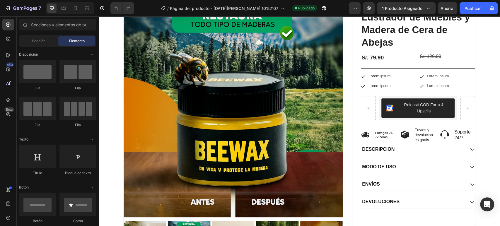
scroll to position [98, 0]
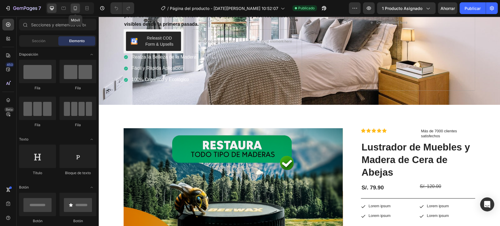
click at [73, 11] on div at bounding box center [75, 8] width 9 height 9
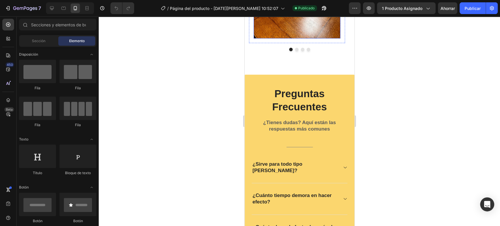
scroll to position [1921, 0]
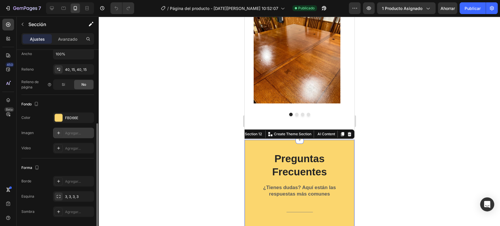
scroll to position [149, 0]
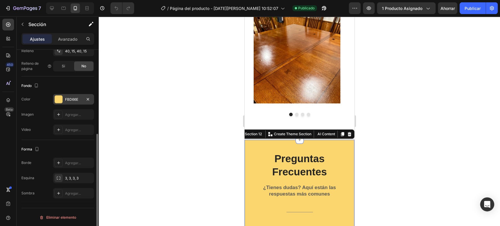
click at [71, 99] on font "FBD66E" at bounding box center [71, 99] width 13 height 4
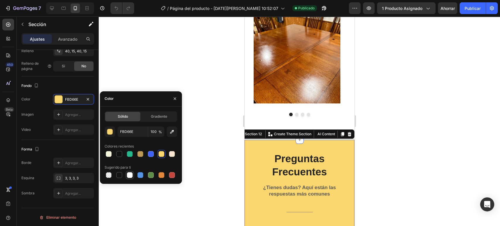
click at [129, 175] on div at bounding box center [130, 175] width 6 height 6
type input "FFFFFF"
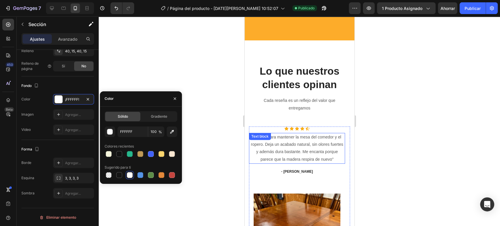
scroll to position [1465, 0]
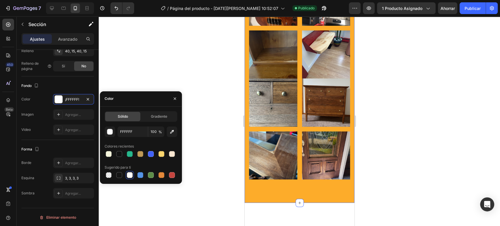
click at [261, 182] on div "@rovu.peru Text Block Nuestros partners lo saben Heading Icon Icon Icon Icon Ro…" at bounding box center [299, 47] width 110 height 314
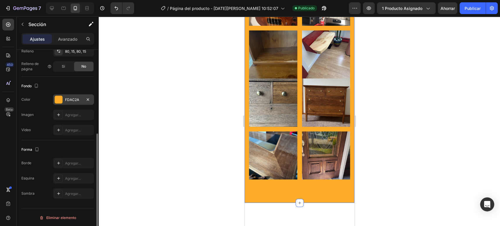
click at [65, 104] on div "FDAC2A" at bounding box center [73, 99] width 41 height 11
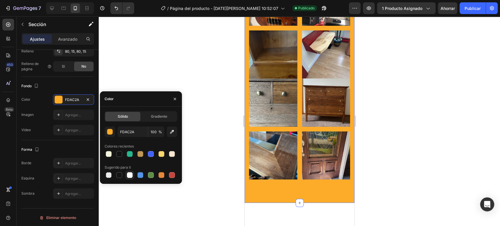
drag, startPoint x: 130, startPoint y: 176, endPoint x: 44, endPoint y: 103, distance: 112.3
click at [130, 176] on div at bounding box center [130, 175] width 6 height 6
type input "FFFFFF"
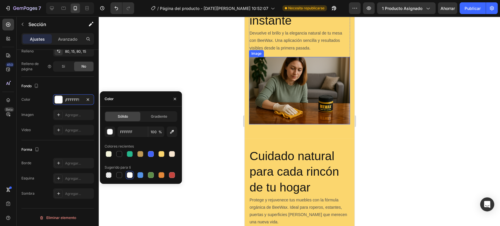
scroll to position [846, 0]
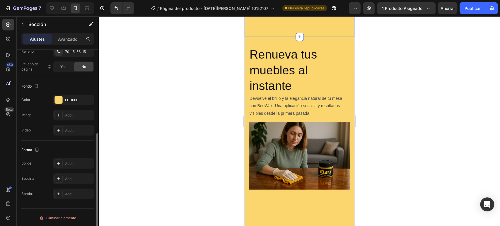
scroll to position [814, 0]
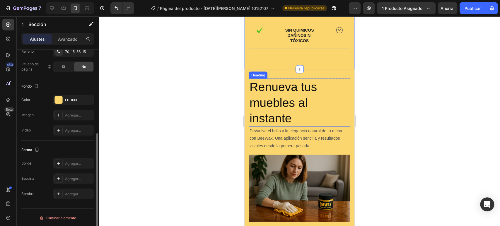
click at [335, 79] on div "Renueva tus muebles al instante Heading Devuelve el brillo y la elegancia natur…" at bounding box center [299, 152] width 110 height 167
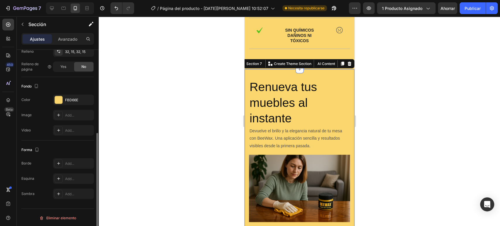
scroll to position [148, 0]
click at [60, 102] on div at bounding box center [59, 100] width 8 height 8
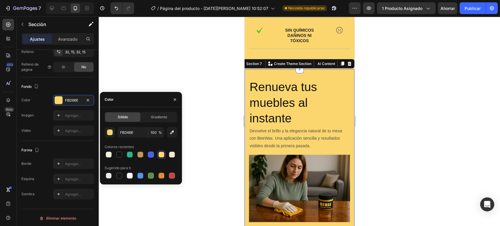
click at [134, 174] on div at bounding box center [141, 176] width 73 height 8
click at [129, 173] on div at bounding box center [130, 176] width 6 height 6
type input "FFFFFF"
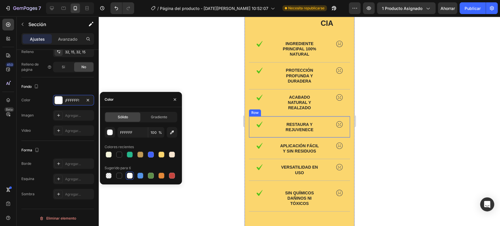
scroll to position [586, 0]
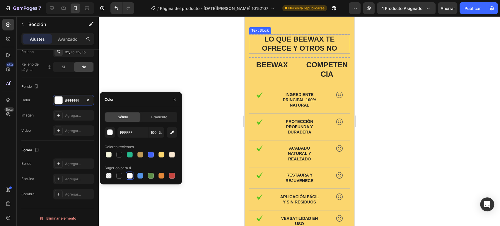
click at [249, 37] on div "Lo que Beewax te ofrece y otros no Text Block Row BEEWAX Text Block COMPETENCIA…" at bounding box center [299, 148] width 110 height 270
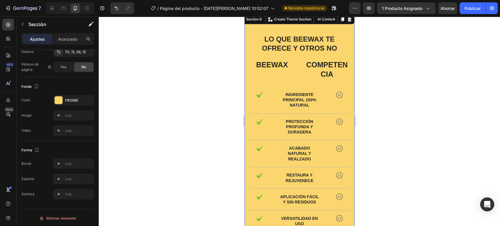
scroll to position [148, 0]
click at [67, 102] on div "FBD66E" at bounding box center [73, 100] width 17 height 5
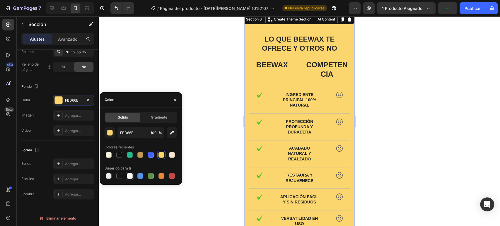
click at [132, 176] on div at bounding box center [130, 176] width 6 height 6
type input "FFFFFF"
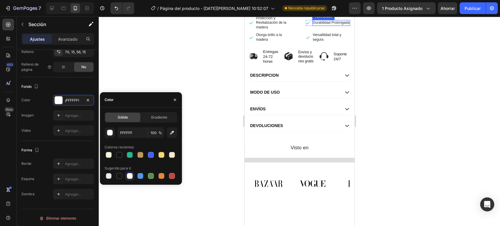
scroll to position [438, 0]
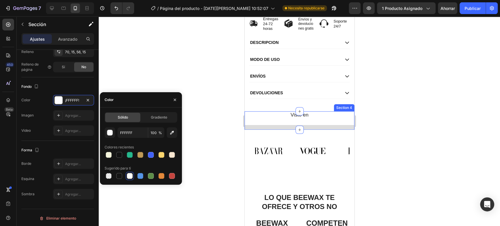
click at [320, 130] on div "Visto en Heading Row" at bounding box center [299, 120] width 110 height 18
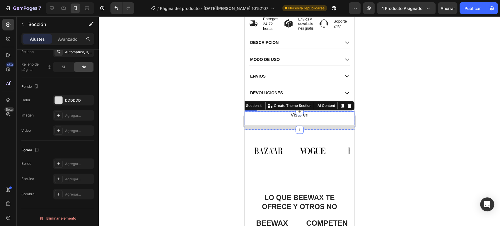
click at [251, 122] on div "Visto en Heading" at bounding box center [299, 118] width 110 height 14
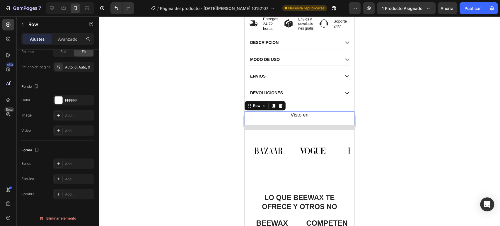
scroll to position [0, 0]
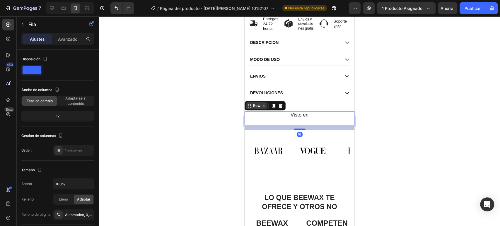
click at [246, 108] on div "Row" at bounding box center [256, 105] width 21 height 7
click at [248, 108] on icon at bounding box center [249, 105] width 5 height 5
click at [256, 108] on div "Row" at bounding box center [257, 105] width 10 height 5
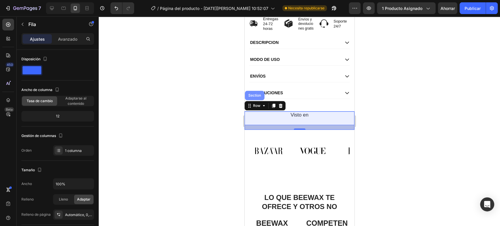
click at [253, 100] on div "Section" at bounding box center [255, 95] width 20 height 9
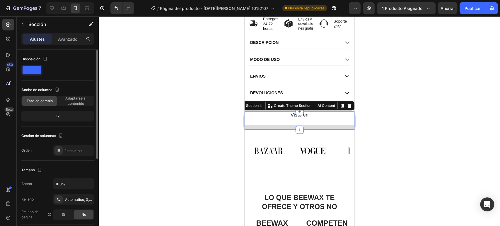
scroll to position [98, 0]
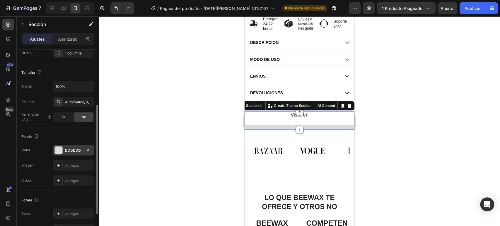
click at [62, 146] on div "DDDDDD" at bounding box center [73, 150] width 41 height 11
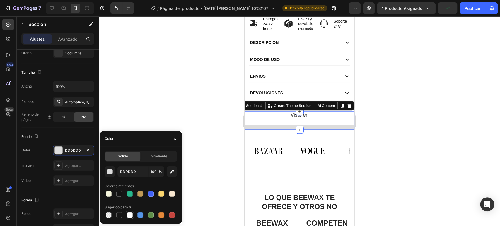
drag, startPoint x: 129, startPoint y: 215, endPoint x: 25, endPoint y: 129, distance: 135.0
click at [129, 215] on div at bounding box center [130, 215] width 6 height 6
type input "FFFFFF"
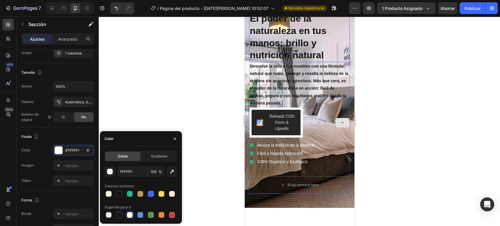
scroll to position [0, 0]
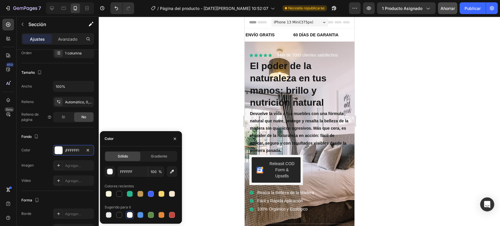
click at [448, 7] on font "Ahorrar" at bounding box center [448, 8] width 14 height 5
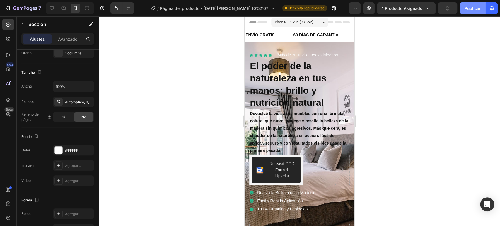
click at [462, 7] on button "Publicar" at bounding box center [473, 8] width 26 height 12
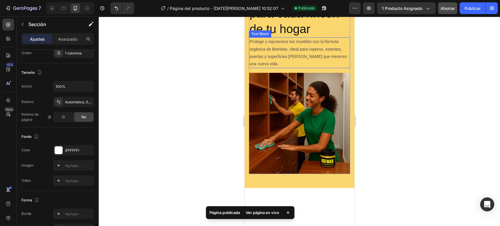
scroll to position [976, 0]
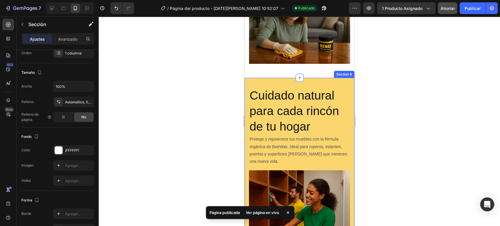
click at [344, 81] on div "Cuidado natural para cada rincón de tu hogar Heading Protege y rejuvenece tus m…" at bounding box center [299, 182] width 110 height 208
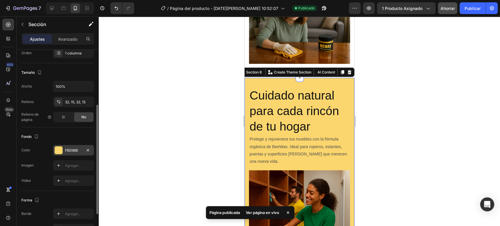
click at [55, 145] on div "FBD66E" at bounding box center [73, 150] width 41 height 11
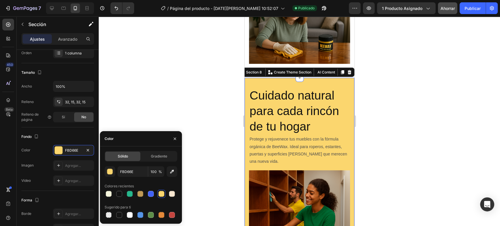
click at [129, 213] on div at bounding box center [130, 215] width 6 height 6
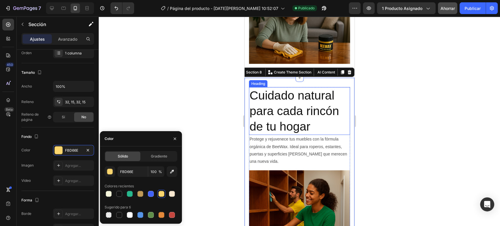
type input "FFFFFF"
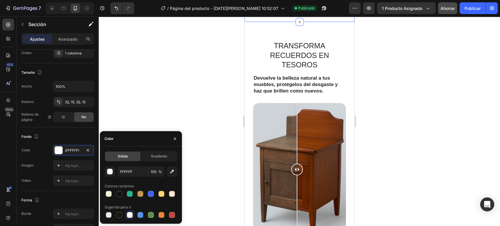
scroll to position [1269, 0]
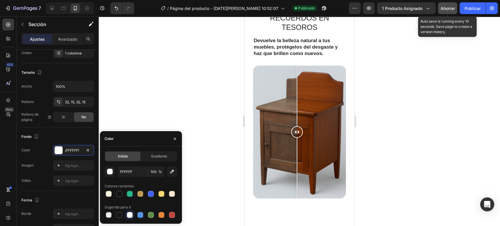
click at [452, 8] on font "Ahorrar" at bounding box center [448, 8] width 14 height 5
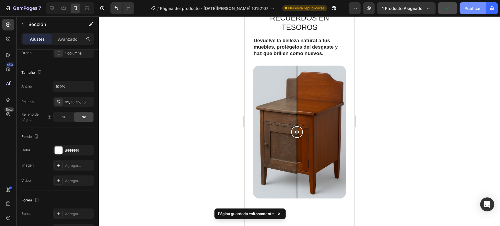
click at [477, 5] on font "Publicar" at bounding box center [473, 8] width 16 height 6
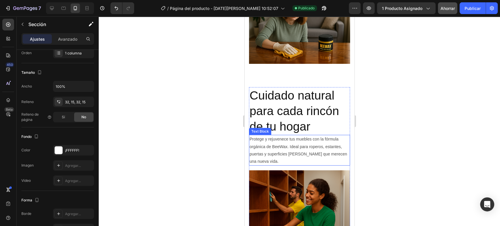
scroll to position [1009, 0]
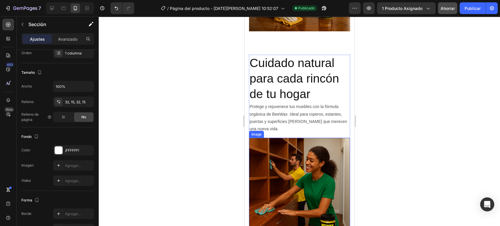
click at [280, 154] on img at bounding box center [299, 188] width 101 height 101
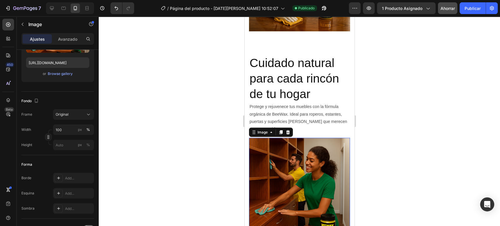
scroll to position [0, 0]
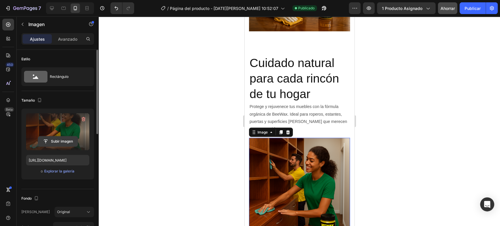
click at [62, 146] on input "file" at bounding box center [58, 142] width 40 height 10
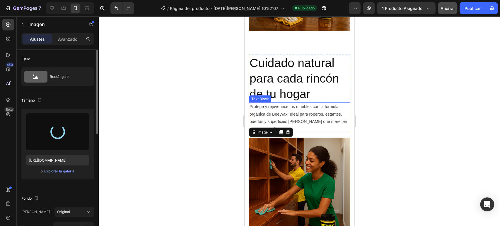
scroll to position [1041, 0]
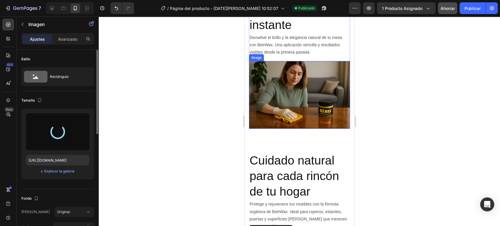
type input "[URL][DOMAIN_NAME]"
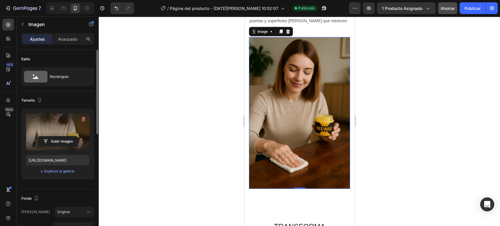
scroll to position [1074, 0]
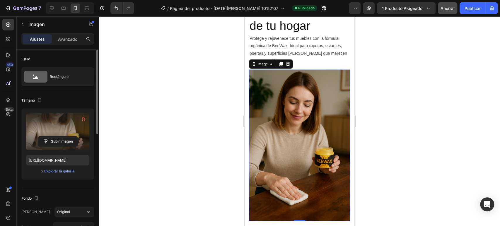
click at [311, 132] on img at bounding box center [299, 146] width 101 height 152
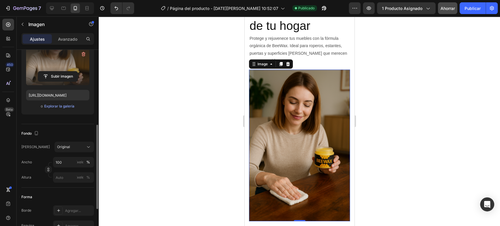
scroll to position [98, 0]
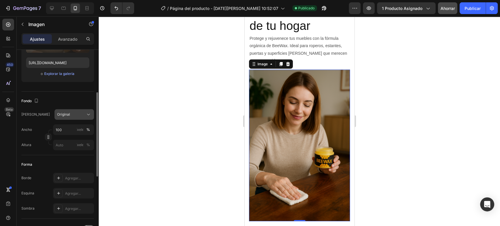
click at [69, 114] on div "Original" at bounding box center [70, 114] width 27 height 5
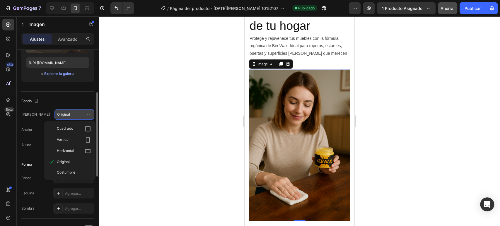
click at [74, 131] on div "Cuadrado" at bounding box center [74, 129] width 34 height 6
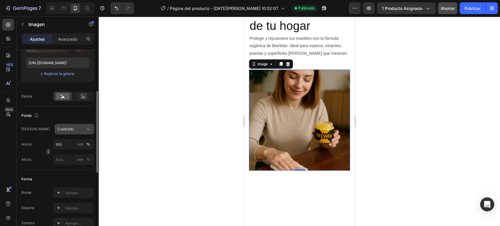
click at [80, 127] on div "Cuadrado" at bounding box center [70, 129] width 27 height 5
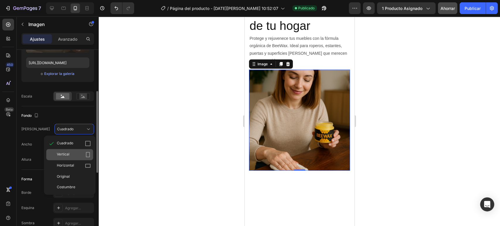
click at [77, 152] on div "Vertical" at bounding box center [74, 155] width 34 height 6
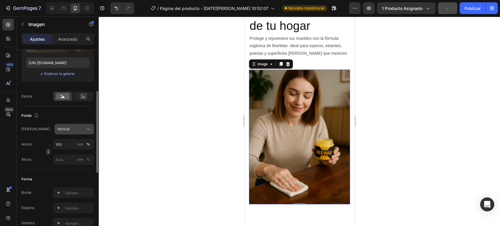
click at [83, 130] on div "Vertical" at bounding box center [70, 129] width 27 height 5
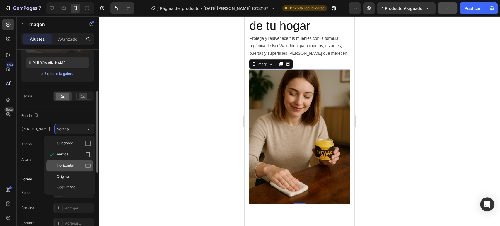
click at [77, 163] on div "Horizontal" at bounding box center [74, 166] width 34 height 6
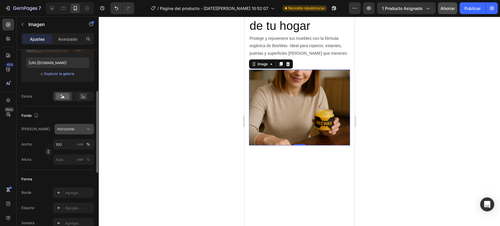
click at [82, 132] on div "Horizontal" at bounding box center [74, 129] width 34 height 6
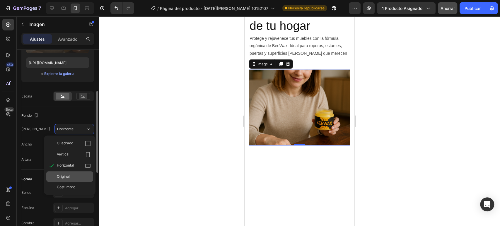
click at [72, 174] on div "Original" at bounding box center [74, 176] width 34 height 5
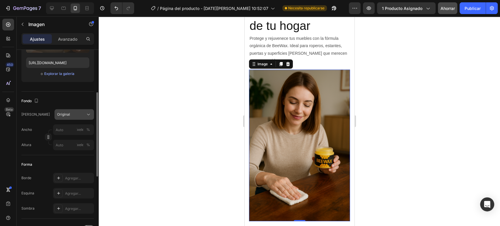
click at [79, 114] on div "Original" at bounding box center [70, 114] width 27 height 5
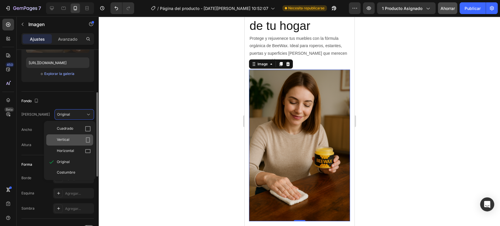
click at [72, 141] on div "Vertical" at bounding box center [74, 140] width 34 height 6
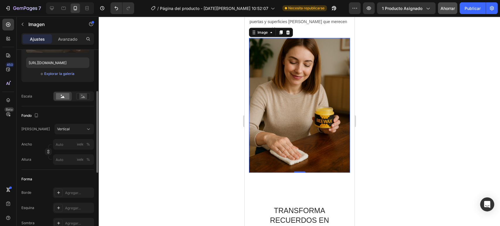
scroll to position [1009, 0]
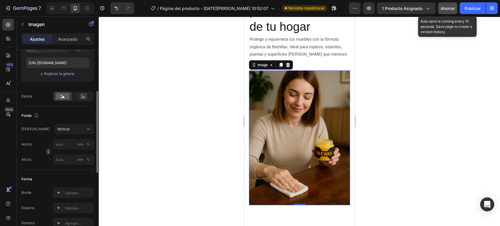
click at [447, 12] on button "Ahorrar" at bounding box center [447, 8] width 19 height 12
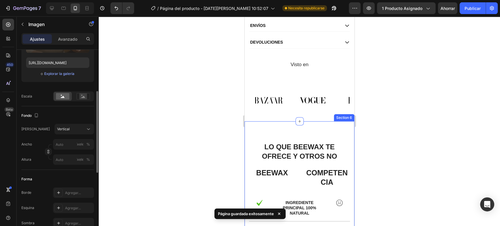
scroll to position [423, 0]
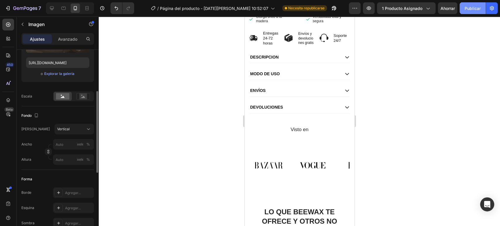
click at [463, 9] on button "Publicar" at bounding box center [473, 8] width 26 height 12
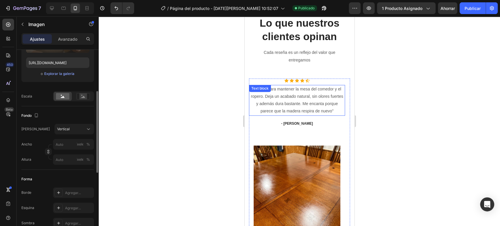
scroll to position [1920, 0]
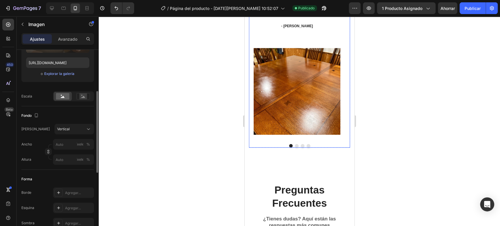
click at [295, 144] on button "Dot" at bounding box center [297, 146] width 4 height 4
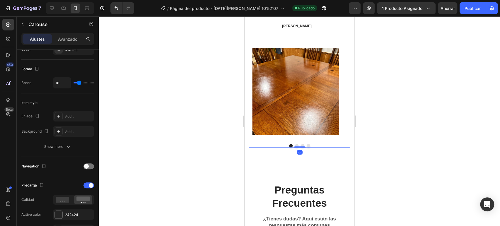
scroll to position [0, 0]
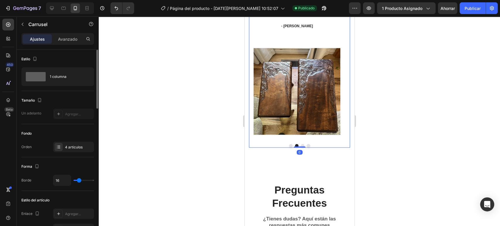
click at [301, 144] on button "Dot" at bounding box center [303, 146] width 4 height 4
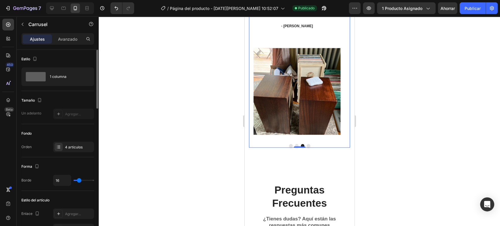
click at [303, 145] on div at bounding box center [299, 146] width 101 height 4
click at [306, 144] on button "Dot" at bounding box center [308, 146] width 4 height 4
